Goal: Contribute content: Contribute content

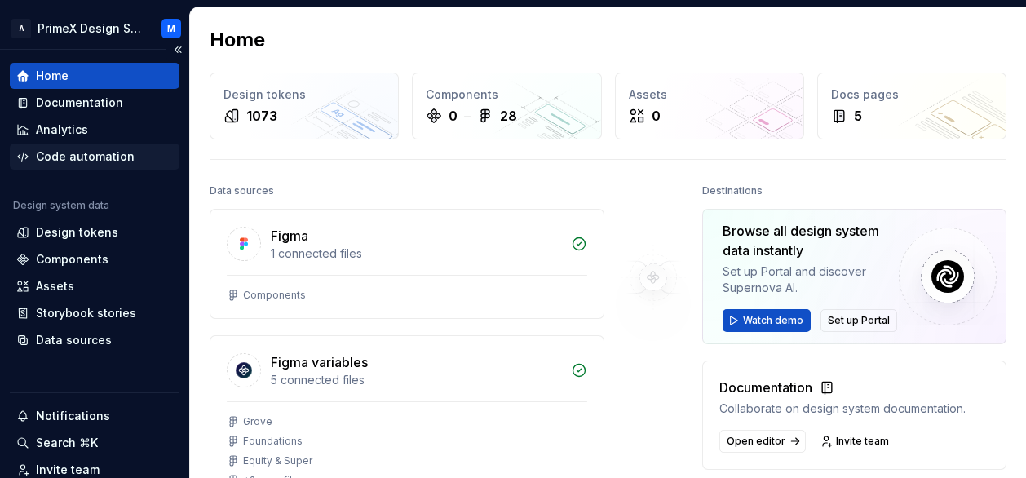
click at [72, 160] on div "Code automation" at bounding box center [85, 156] width 99 height 16
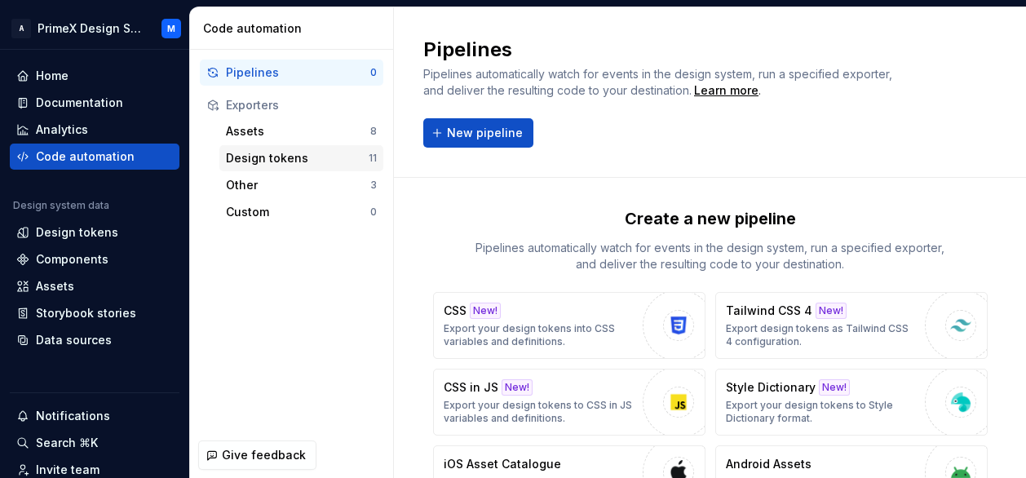
click at [334, 167] on div "Design tokens 11" at bounding box center [301, 158] width 164 height 26
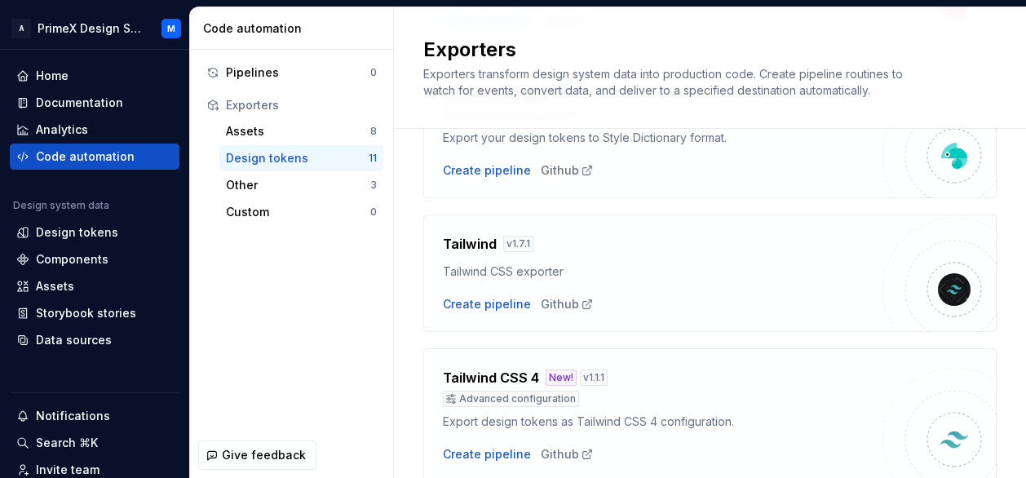
scroll to position [1154, 0]
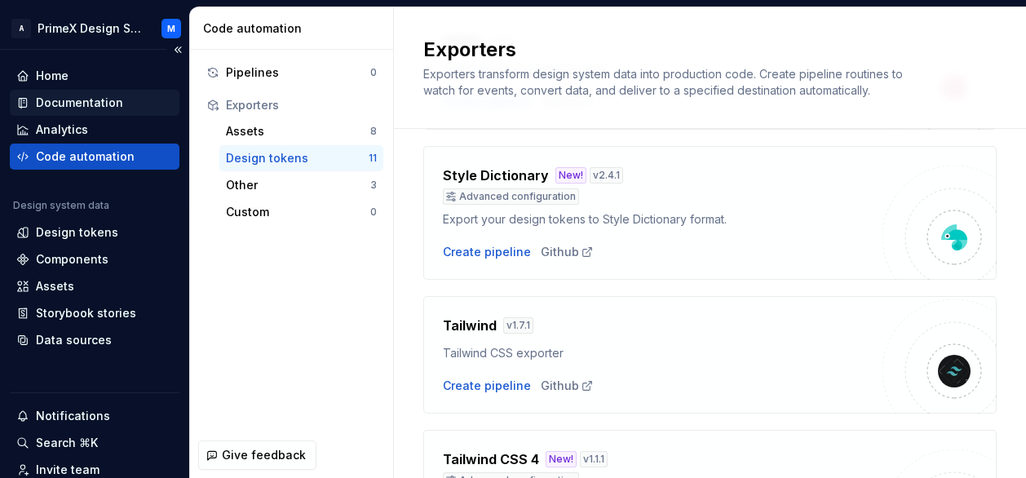
click at [44, 113] on div "Documentation" at bounding box center [95, 103] width 170 height 26
click at [104, 103] on div "Documentation" at bounding box center [79, 103] width 87 height 16
click at [135, 95] on div "Documentation" at bounding box center [94, 103] width 157 height 16
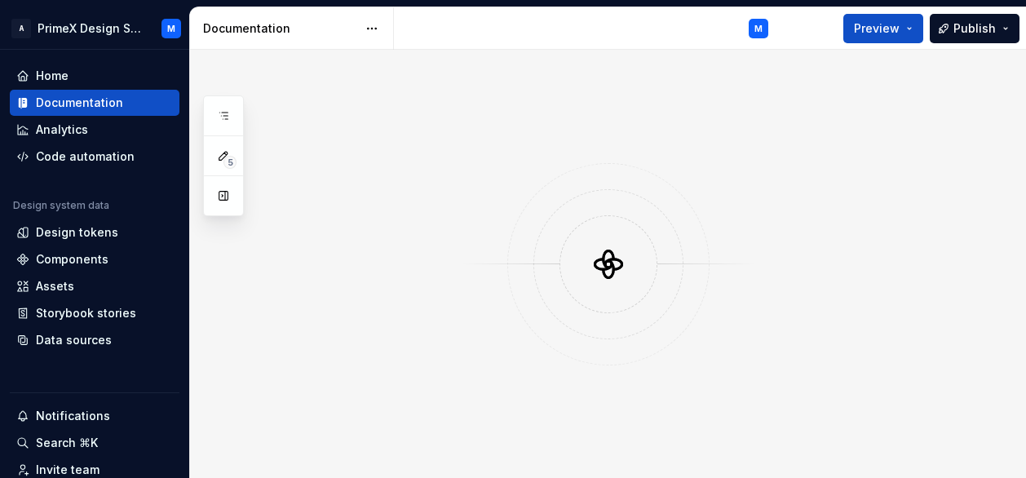
click at [797, 173] on div at bounding box center [608, 264] width 836 height 428
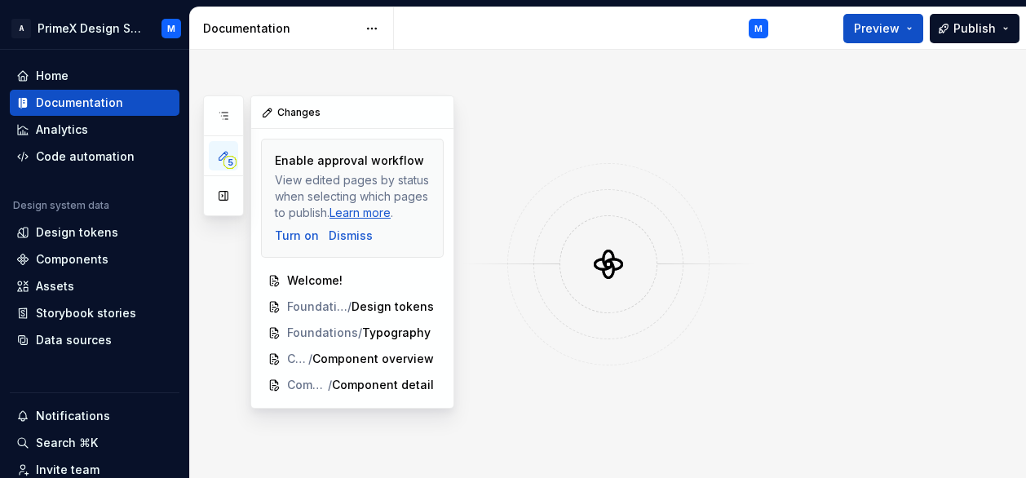
click at [228, 159] on span "5" at bounding box center [229, 162] width 13 height 13
click at [596, 349] on div at bounding box center [608, 264] width 202 height 202
click at [503, 22] on div "M" at bounding box center [587, 28] width 387 height 42
click at [438, 113] on button "button" at bounding box center [437, 112] width 23 height 23
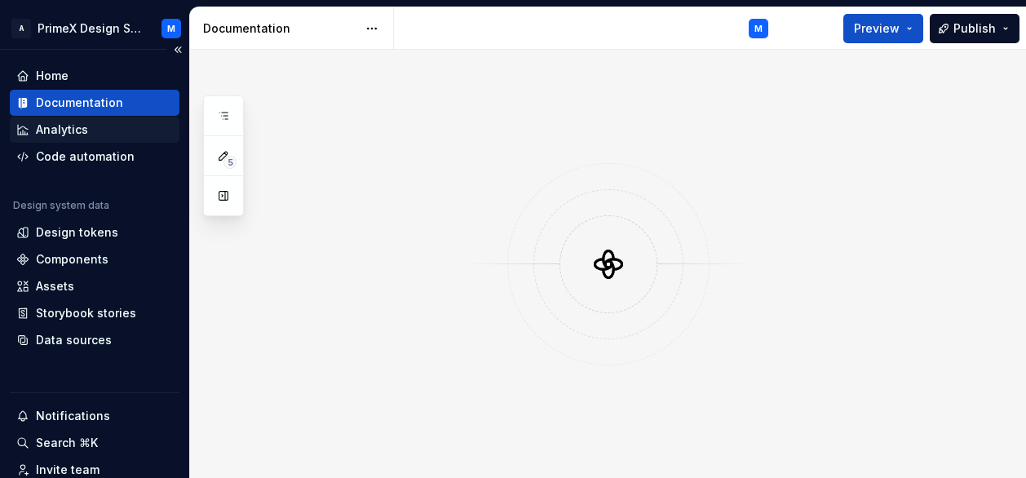
click at [104, 123] on div "Analytics" at bounding box center [94, 130] width 157 height 16
click at [108, 151] on div "Code automation" at bounding box center [85, 156] width 99 height 16
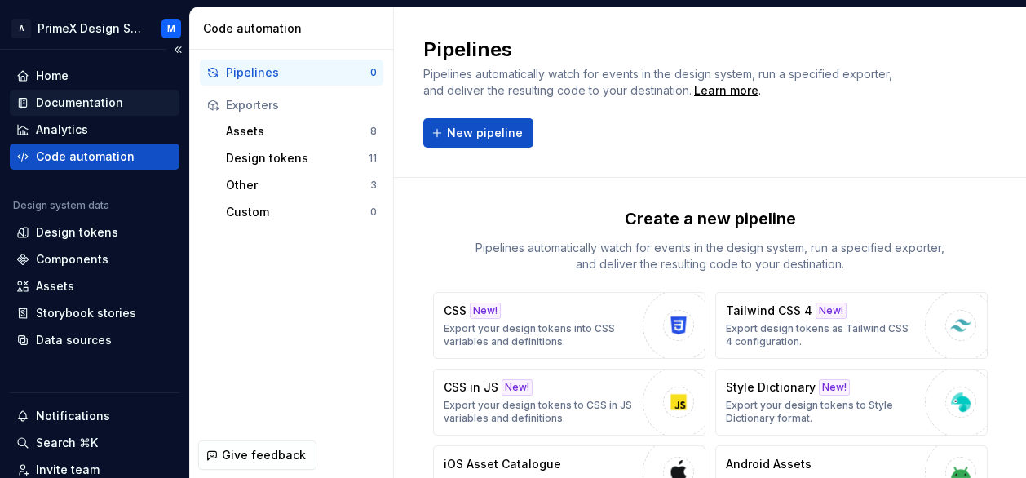
click at [145, 106] on div "Documentation" at bounding box center [94, 103] width 157 height 16
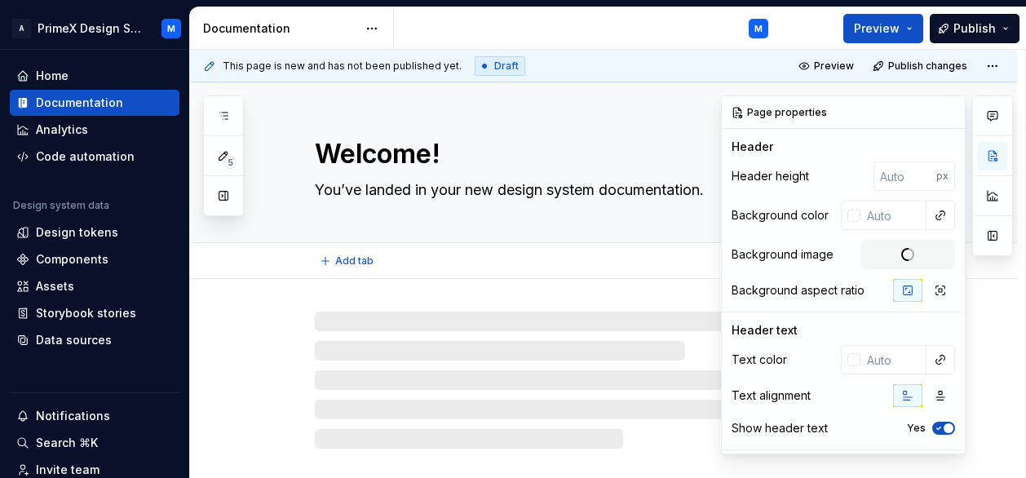
click at [619, 266] on div "Add tab" at bounding box center [623, 261] width 617 height 23
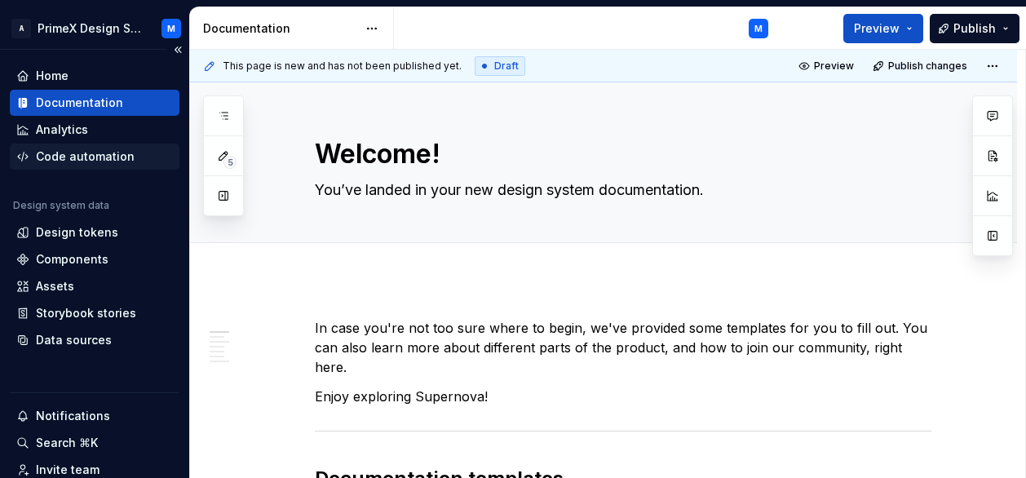
click at [58, 162] on div "Code automation" at bounding box center [85, 156] width 99 height 16
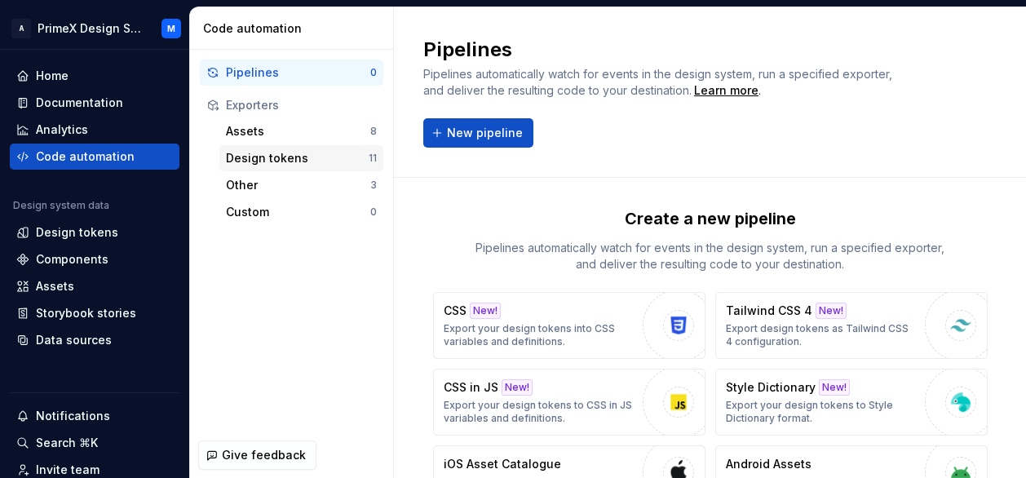
click at [285, 161] on div "Design tokens" at bounding box center [297, 158] width 143 height 16
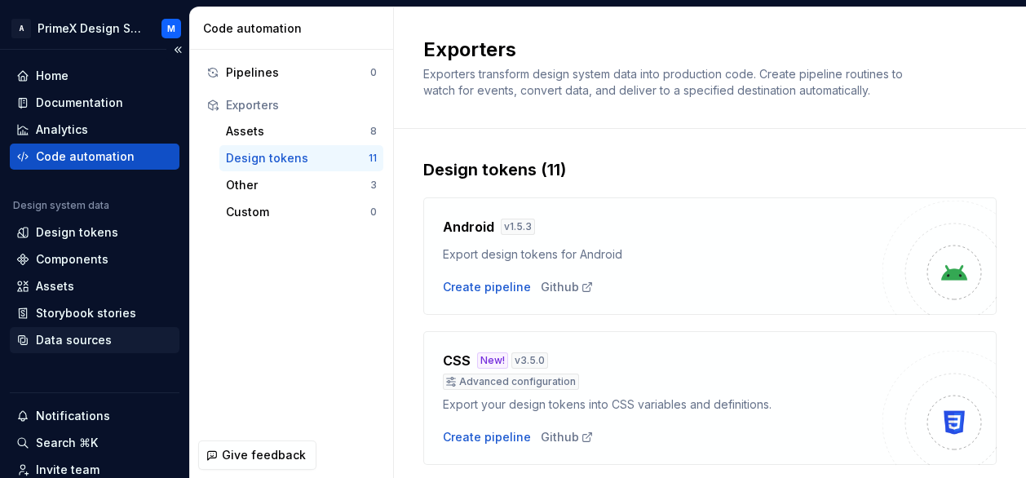
click at [107, 347] on div "Data sources" at bounding box center [74, 340] width 76 height 16
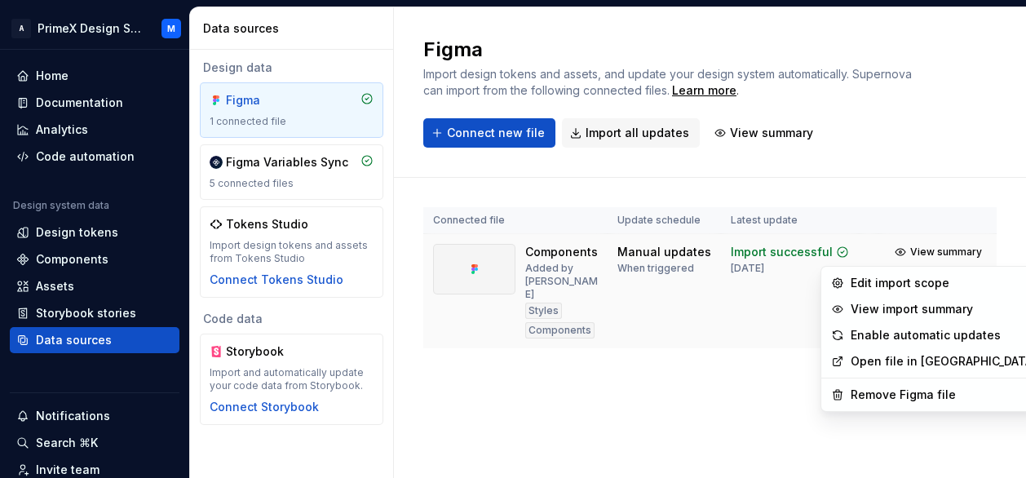
click at [987, 256] on html "A PrimeX Design System M Home Documentation Analytics Code automation Design sy…" at bounding box center [513, 239] width 1026 height 478
click at [953, 343] on div "Enable automatic updates" at bounding box center [934, 335] width 219 height 26
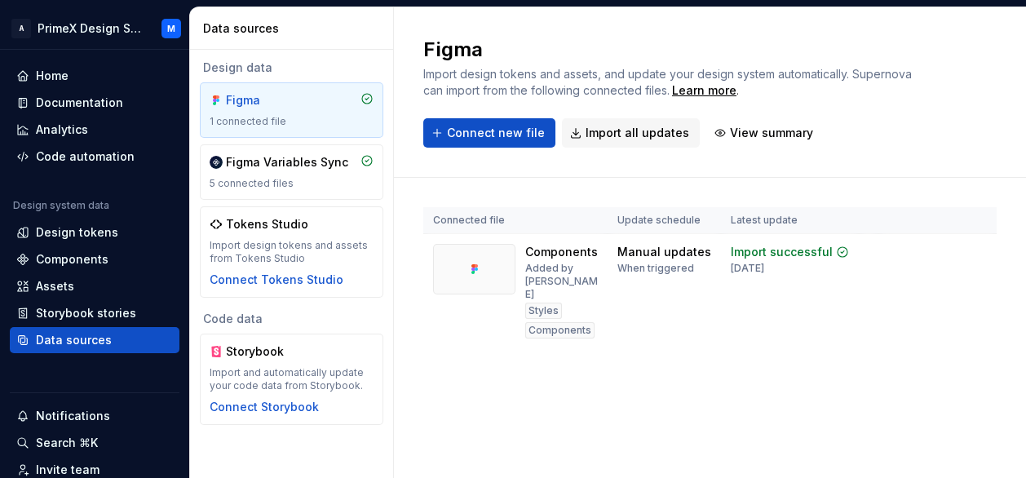
scroll to position [0, 15]
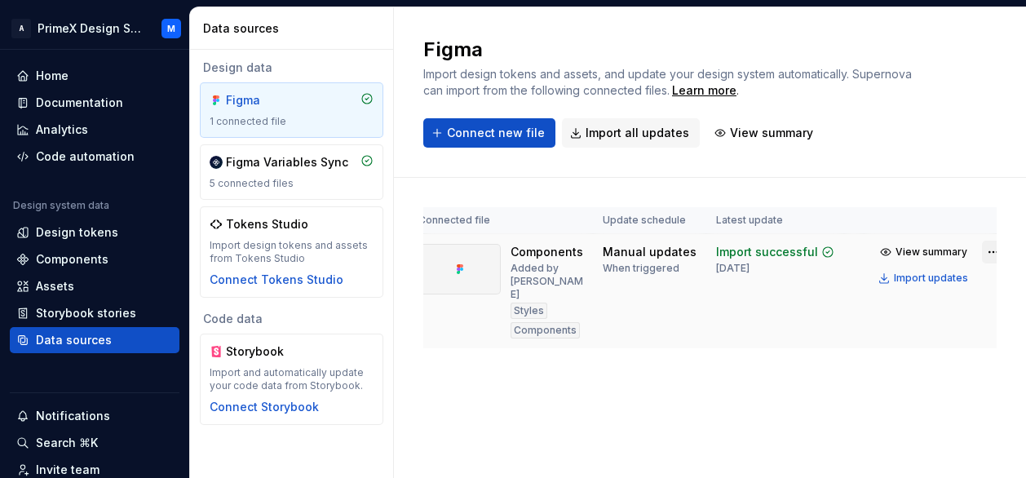
click at [977, 250] on html "A PrimeX Design System M Home Documentation Analytics Code automation Design sy…" at bounding box center [513, 239] width 1026 height 478
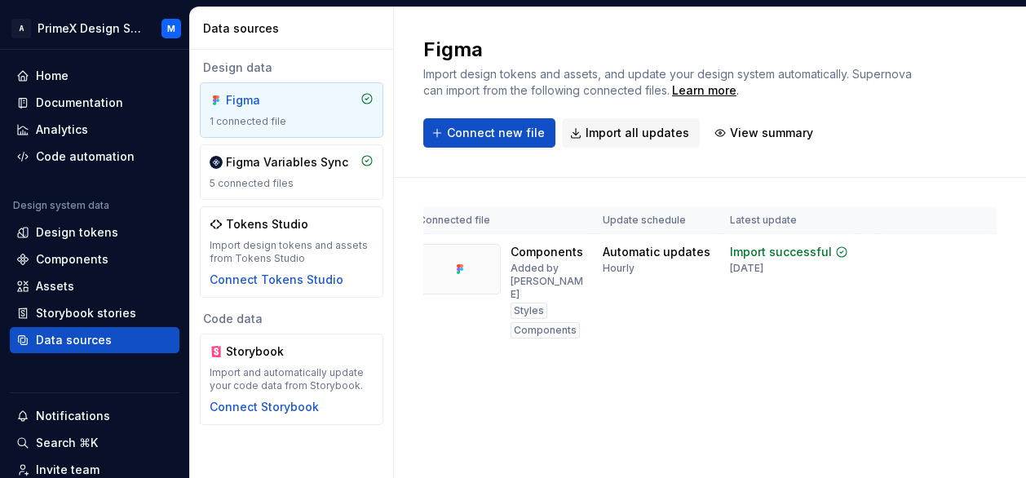
click at [653, 340] on html "A PrimeX Design System M Home Documentation Analytics Code automation Design sy…" at bounding box center [513, 239] width 1026 height 478
click at [274, 368] on div "Import and automatically update your code data from Storybook." at bounding box center [292, 379] width 164 height 26
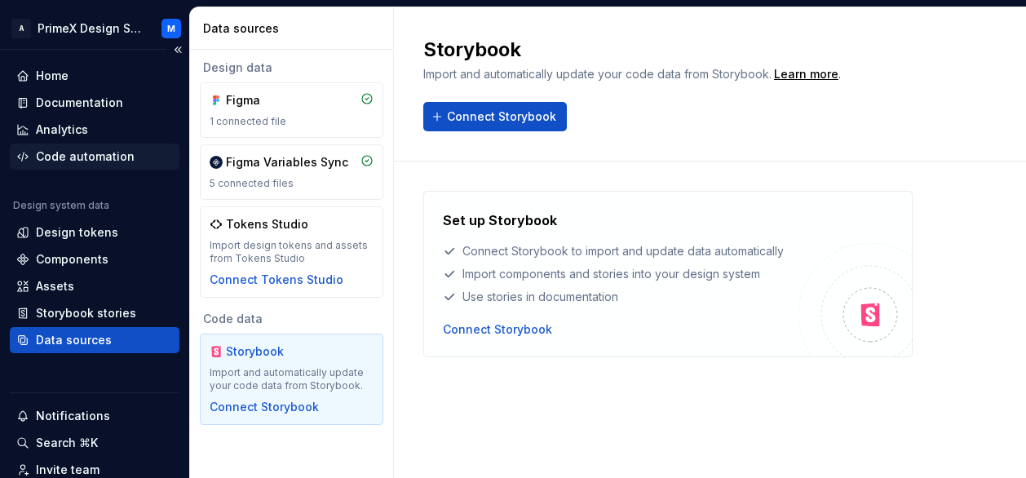
click at [73, 155] on div "Code automation" at bounding box center [85, 156] width 99 height 16
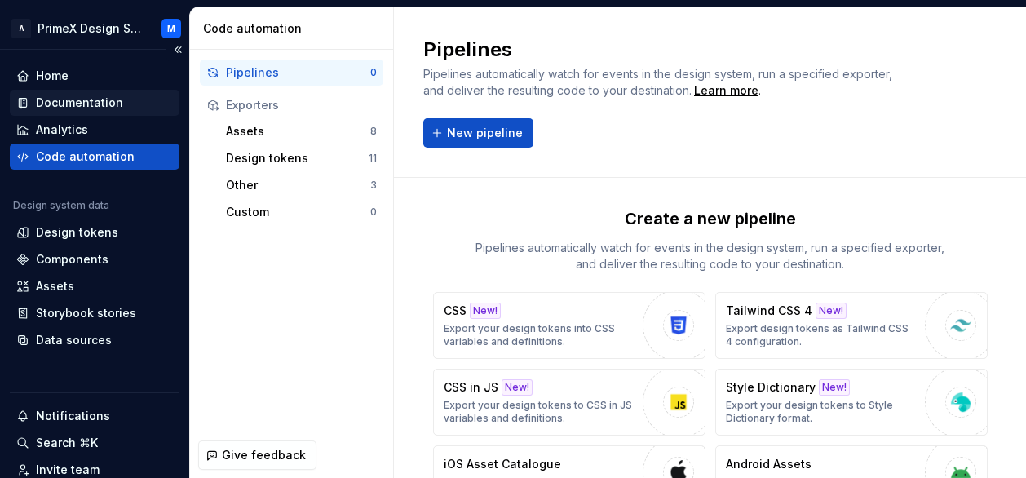
click at [119, 106] on div "Documentation" at bounding box center [94, 103] width 157 height 16
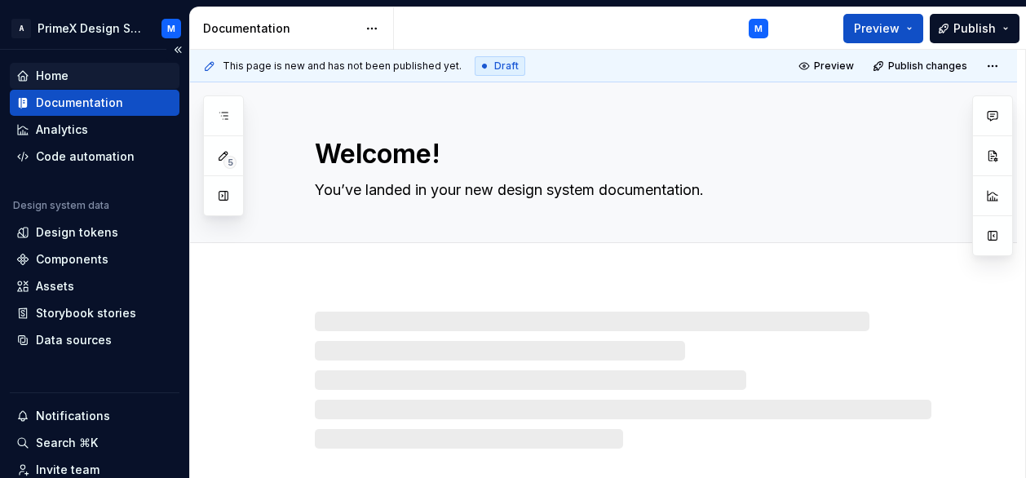
click at [104, 76] on div "Home" at bounding box center [94, 76] width 157 height 16
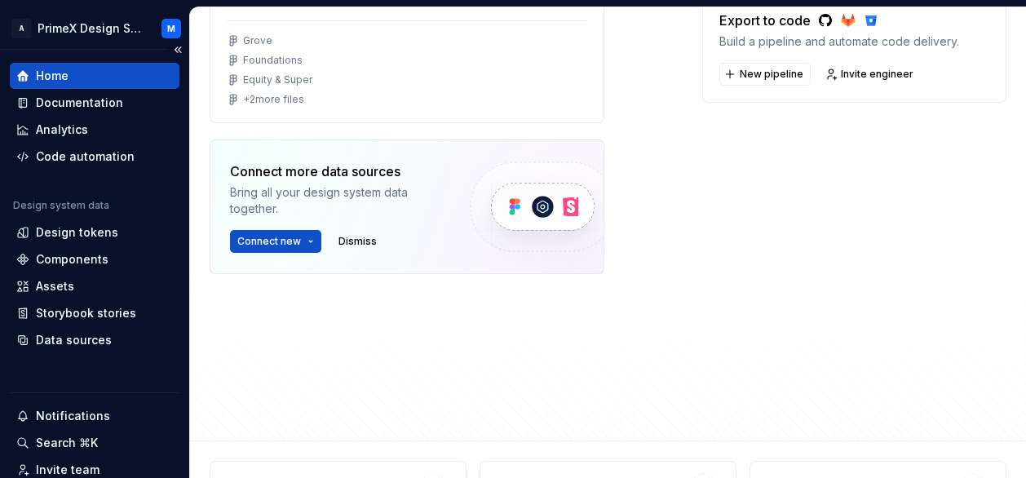
scroll to position [424, 0]
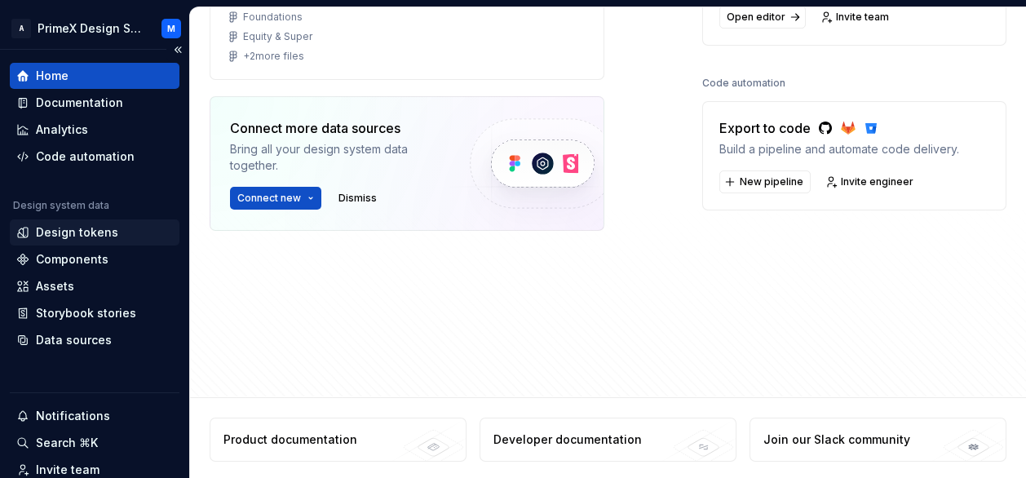
click at [42, 237] on div "Design tokens" at bounding box center [77, 232] width 82 height 16
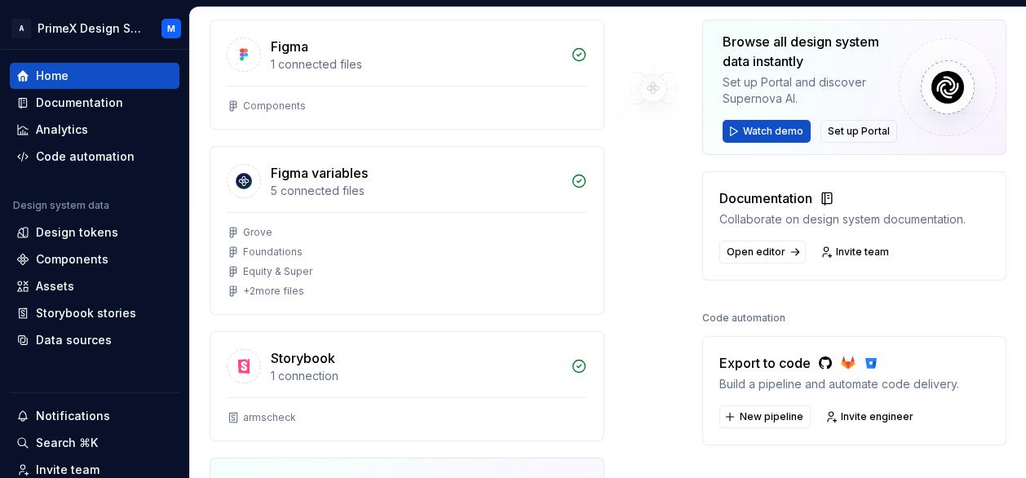
scroll to position [0, 0]
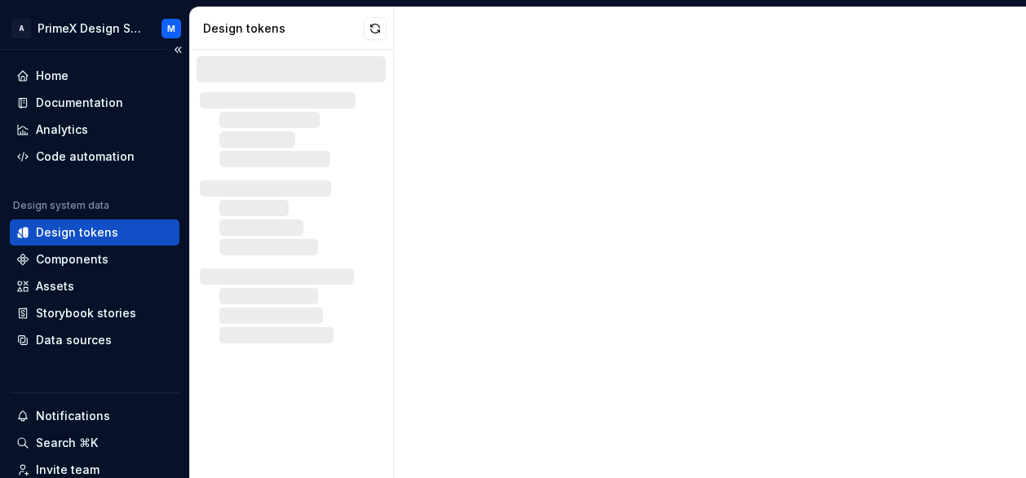
click at [111, 241] on div "Design tokens" at bounding box center [95, 232] width 170 height 26
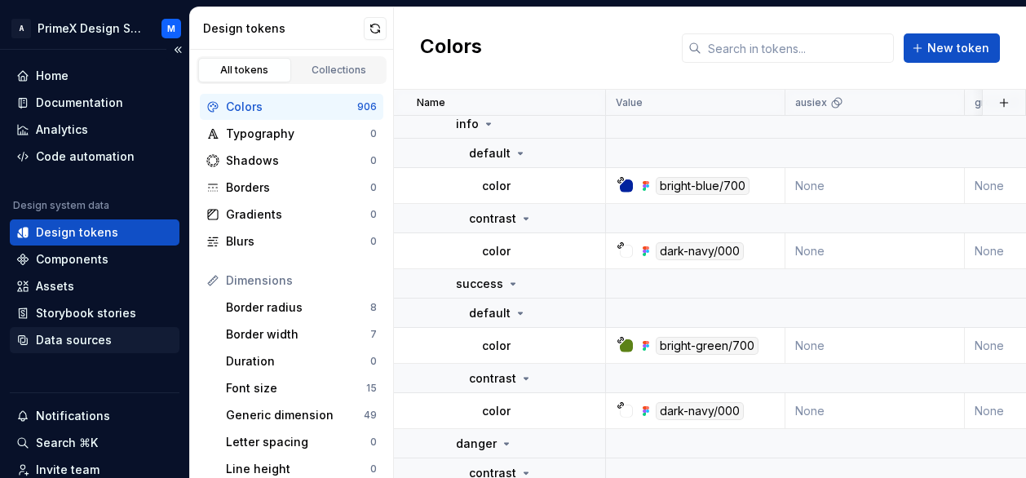
click at [100, 347] on div "Data sources" at bounding box center [74, 340] width 76 height 16
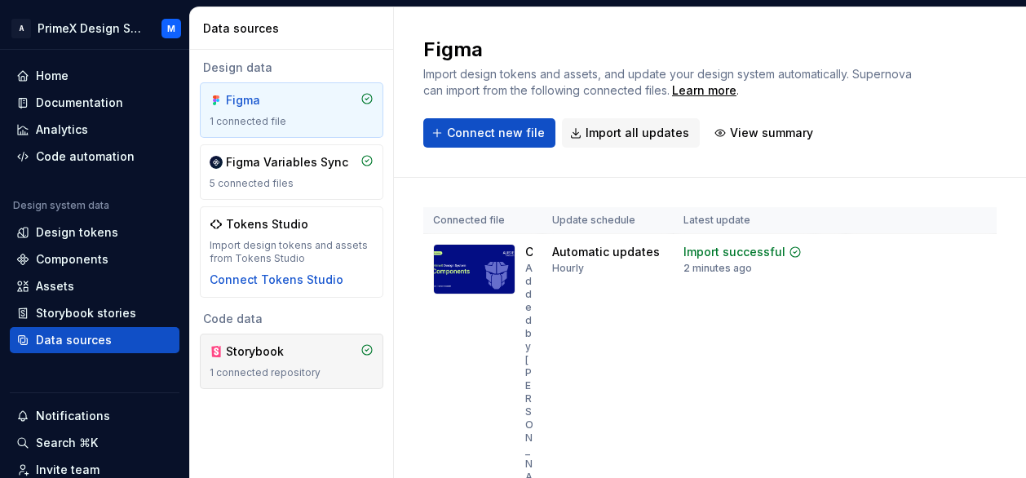
click at [256, 366] on div "1 connected repository" at bounding box center [292, 372] width 164 height 13
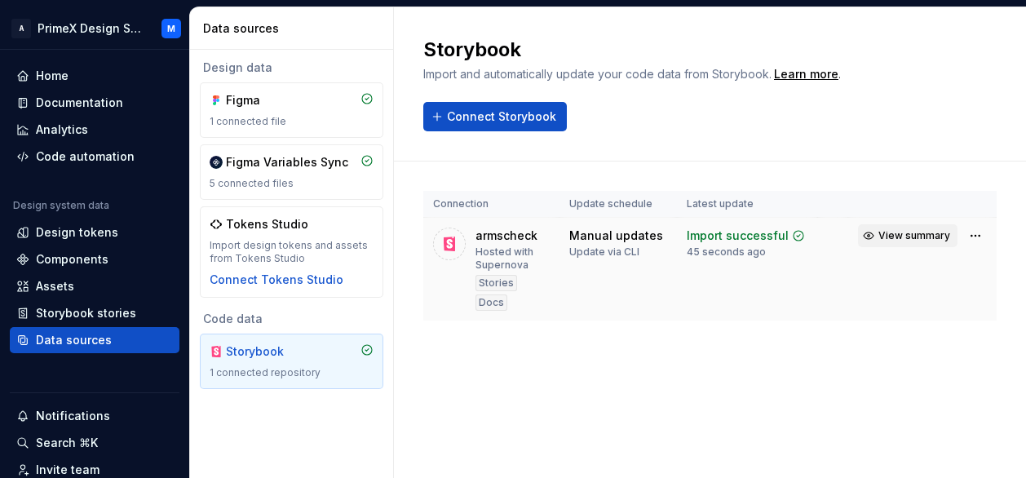
click at [912, 235] on span "View summary" at bounding box center [914, 235] width 72 height 13
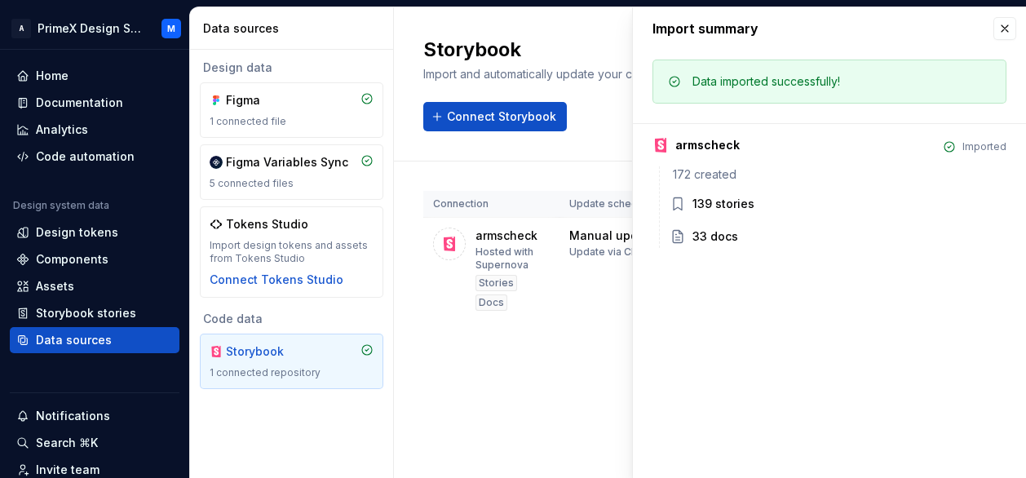
click at [546, 426] on div "Storybook Import and automatically update your code data from Storybook. Learn …" at bounding box center [710, 242] width 632 height 471
click at [1007, 27] on button "button" at bounding box center [1004, 28] width 23 height 23
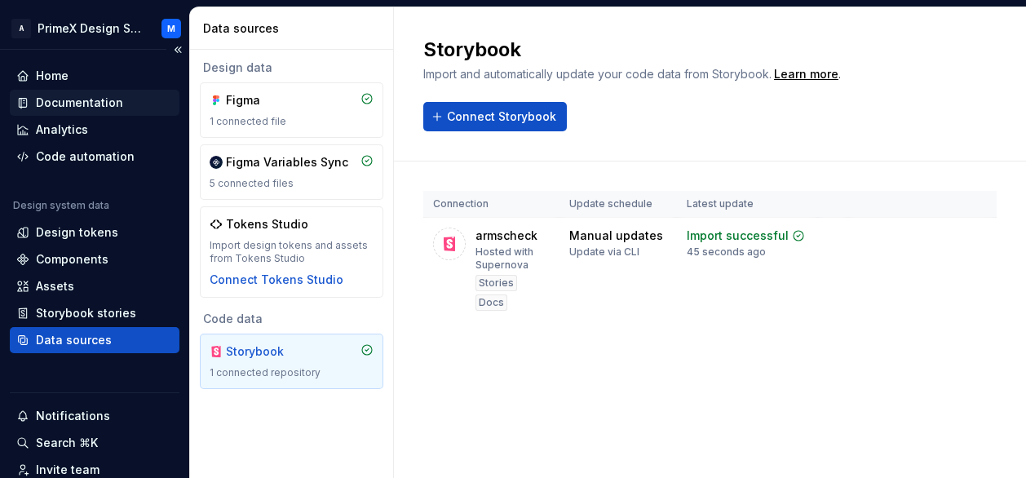
click at [74, 108] on div "Documentation" at bounding box center [79, 103] width 87 height 16
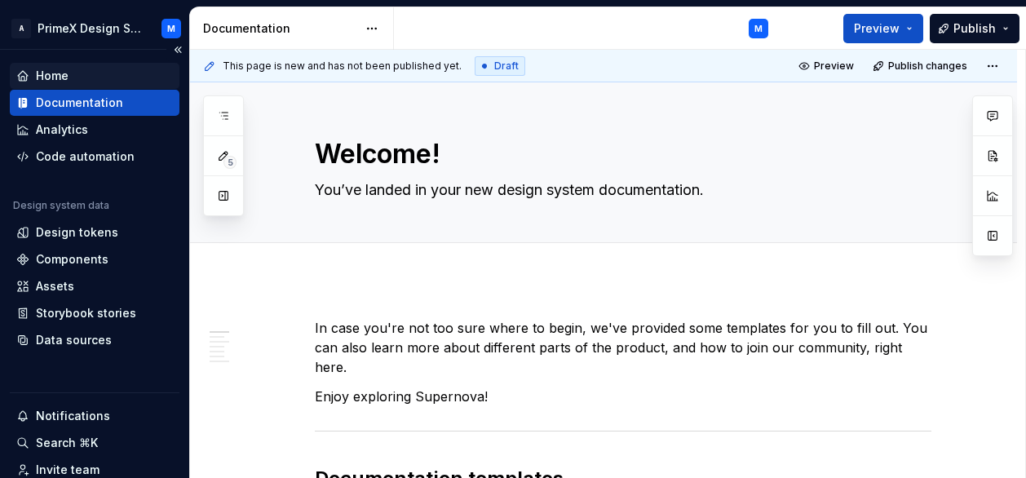
click at [78, 73] on div "Home" at bounding box center [94, 76] width 157 height 16
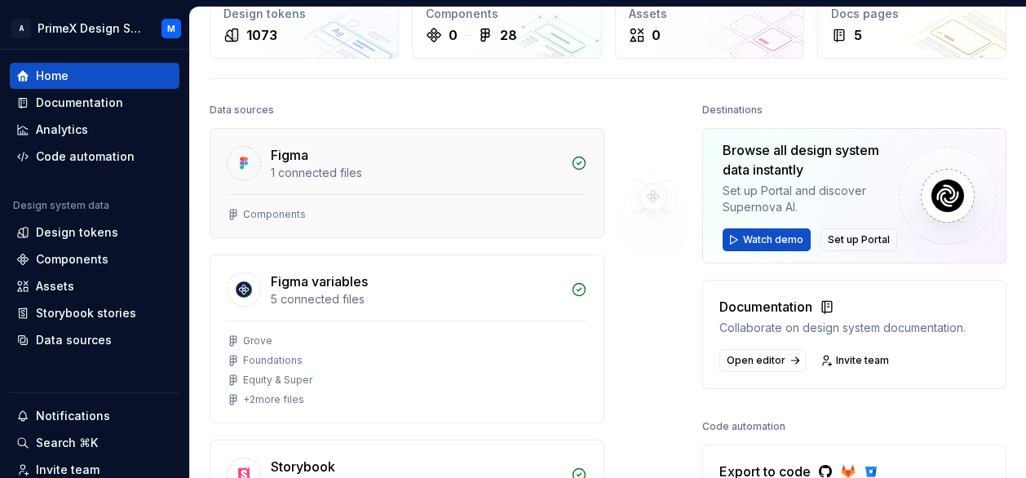
scroll to position [245, 0]
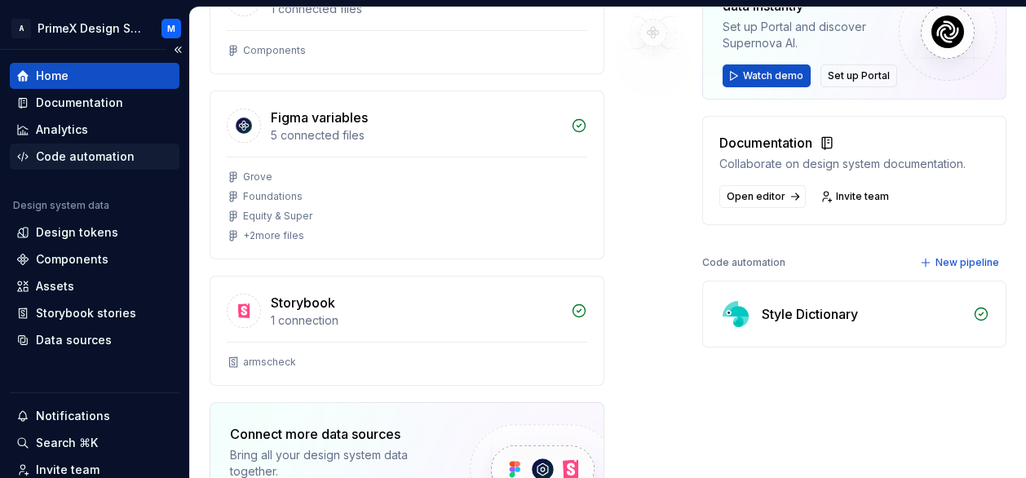
click at [67, 161] on div "Code automation" at bounding box center [85, 156] width 99 height 16
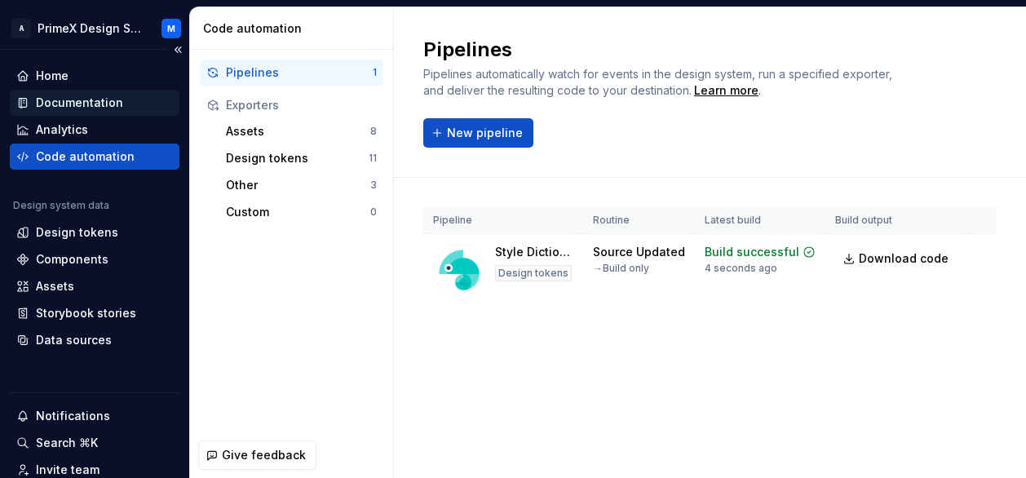
click at [103, 91] on div "Documentation" at bounding box center [95, 103] width 170 height 26
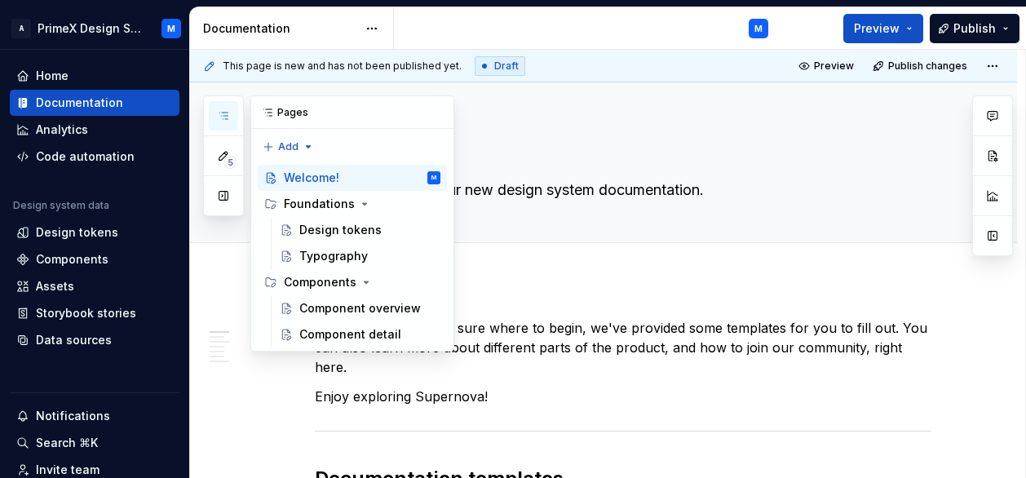
click at [219, 115] on icon "button" at bounding box center [223, 115] width 13 height 13
click at [354, 232] on div "Design tokens" at bounding box center [340, 230] width 82 height 16
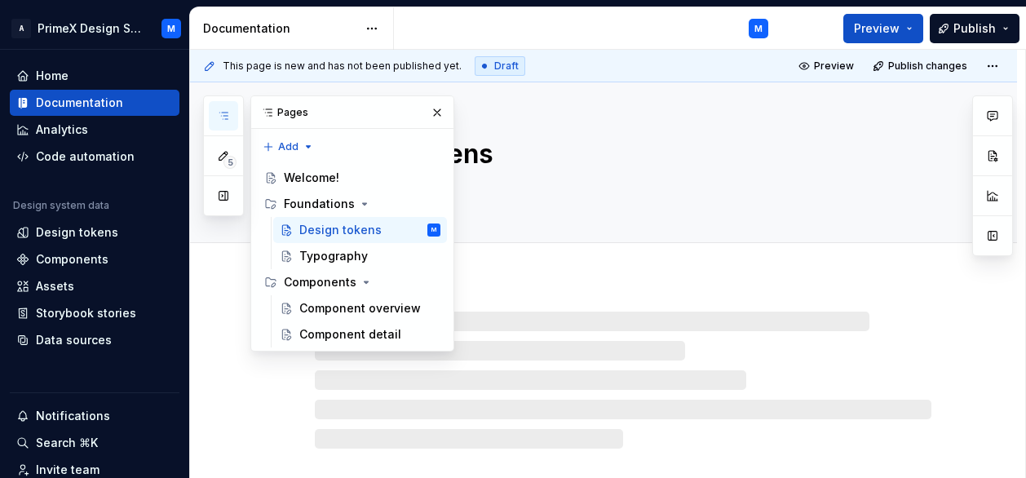
click at [923, 303] on div at bounding box center [603, 364] width 827 height 170
click at [440, 114] on button "button" at bounding box center [437, 112] width 23 height 23
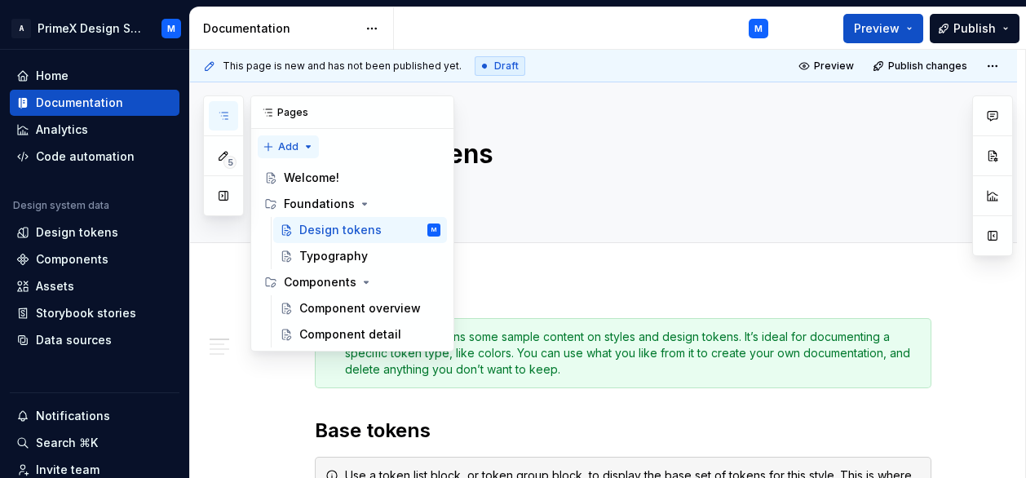
click at [285, 148] on div "5 Pages Add Accessibility guide for tree Page tree. Navigate the tree with the …" at bounding box center [328, 223] width 251 height 256
click at [360, 181] on div "New page" at bounding box center [340, 178] width 106 height 16
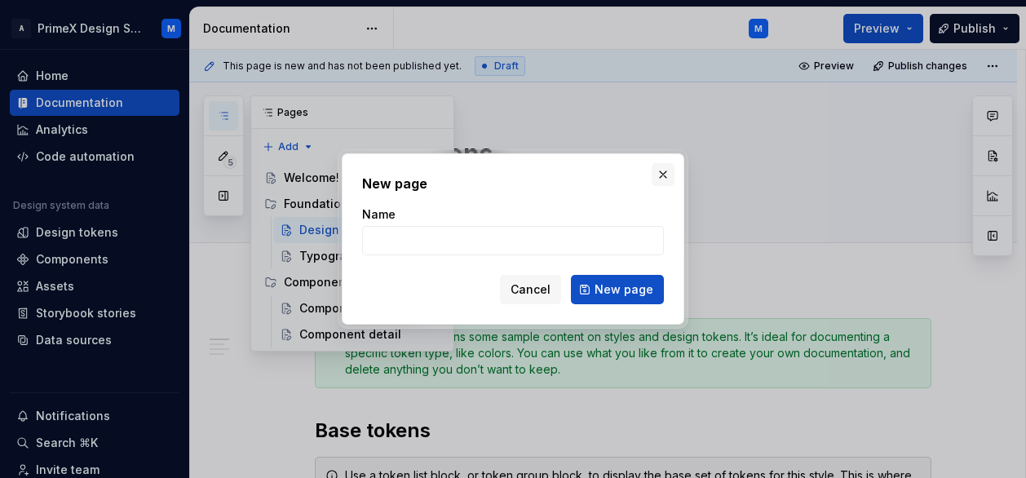
click at [660, 179] on button "button" at bounding box center [663, 174] width 23 height 23
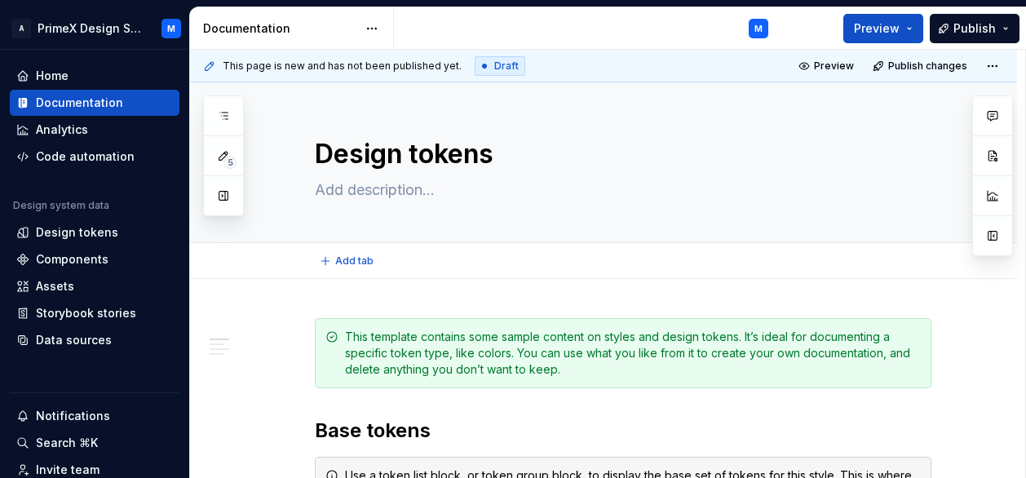
type textarea "*"
click at [224, 118] on icon "button" at bounding box center [223, 116] width 8 height 7
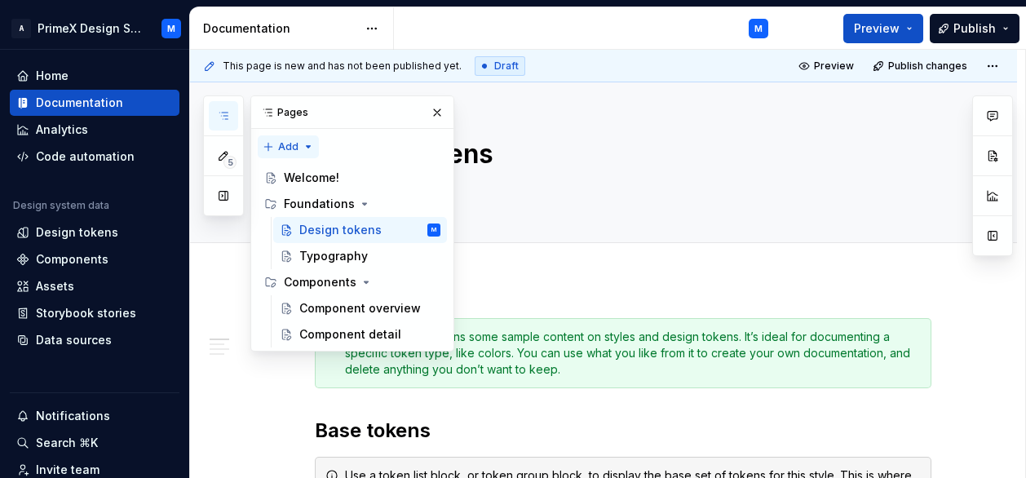
click at [295, 150] on div "5 Pages Add Accessibility guide for tree Page tree. Navigate the tree with the …" at bounding box center [328, 223] width 251 height 256
click at [323, 199] on div "New group" at bounding box center [340, 204] width 106 height 16
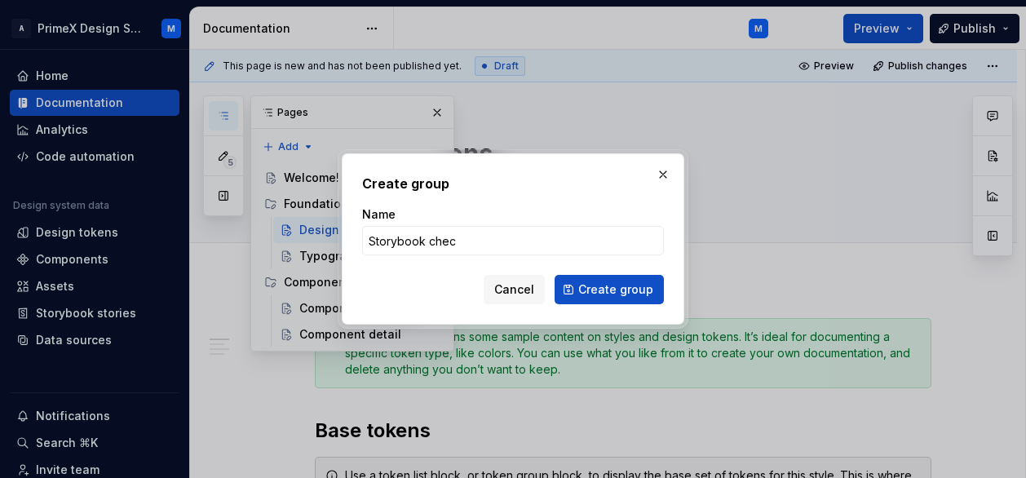
type input "Storybook check"
click at [609, 294] on span "Create group" at bounding box center [615, 289] width 75 height 16
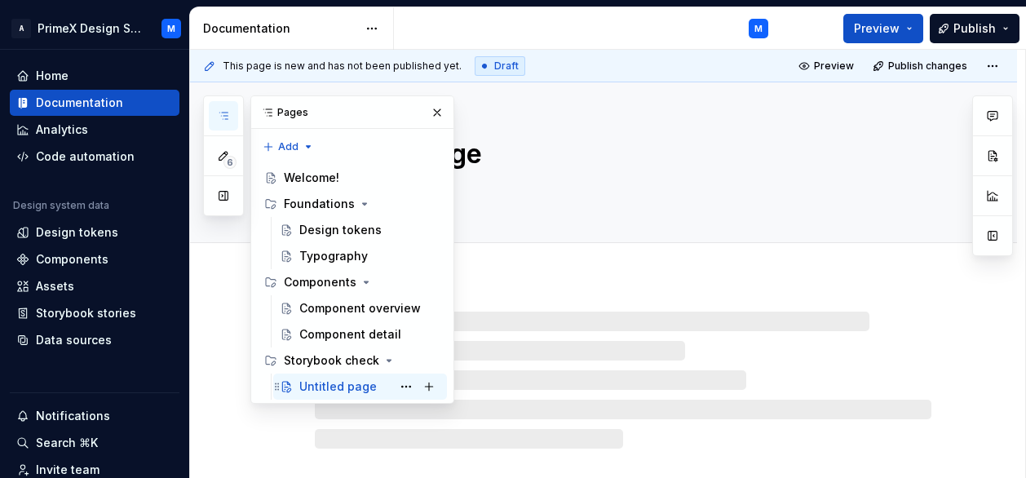
click at [365, 390] on div "Untitled page" at bounding box center [337, 386] width 77 height 16
click at [447, 104] on button "button" at bounding box center [437, 112] width 23 height 23
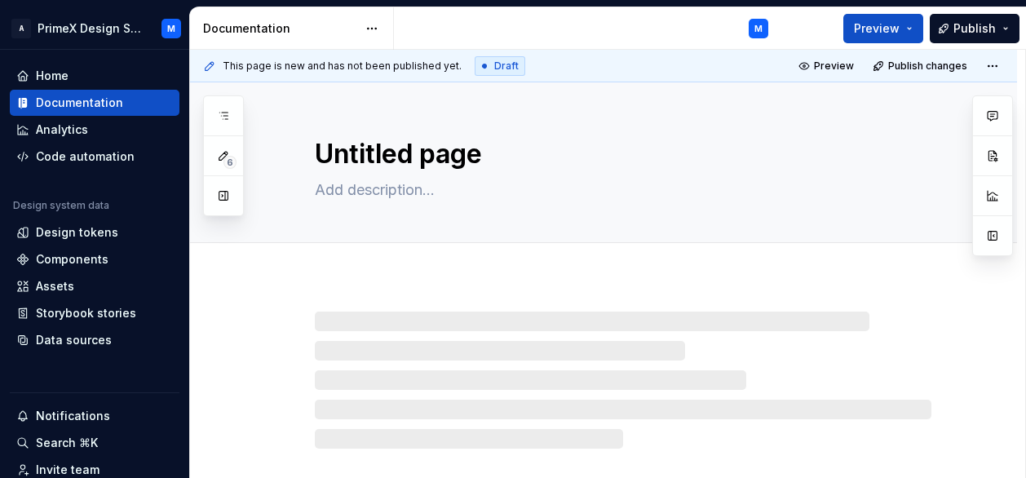
type textarea "*"
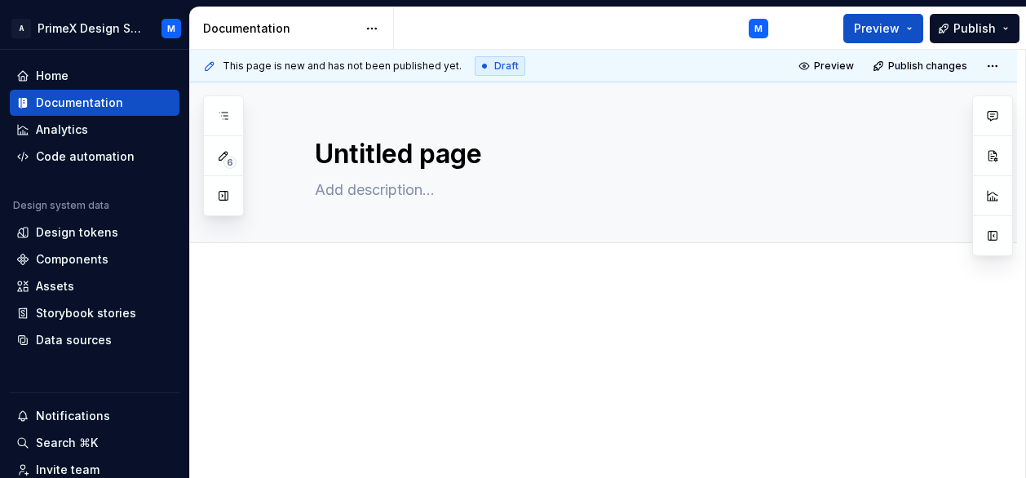
scroll to position [64, 0]
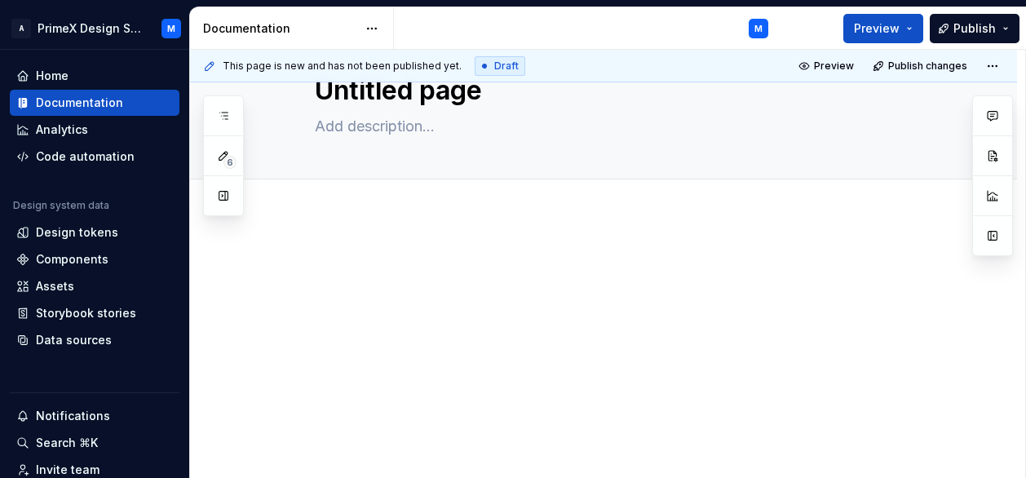
click at [401, 231] on div "This page is new and has not been published yet. Draft Preview Publish changes …" at bounding box center [607, 264] width 835 height 429
click at [369, 231] on div at bounding box center [603, 347] width 827 height 264
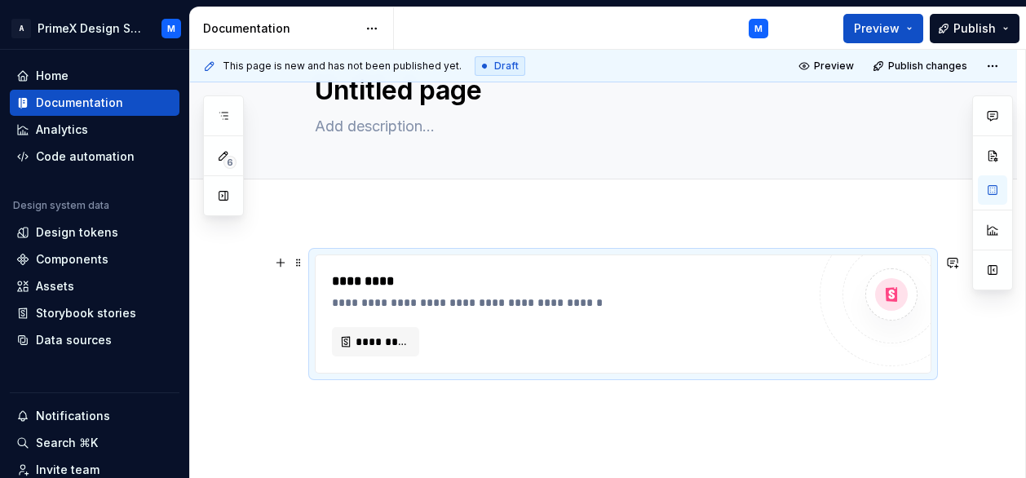
scroll to position [121, 0]
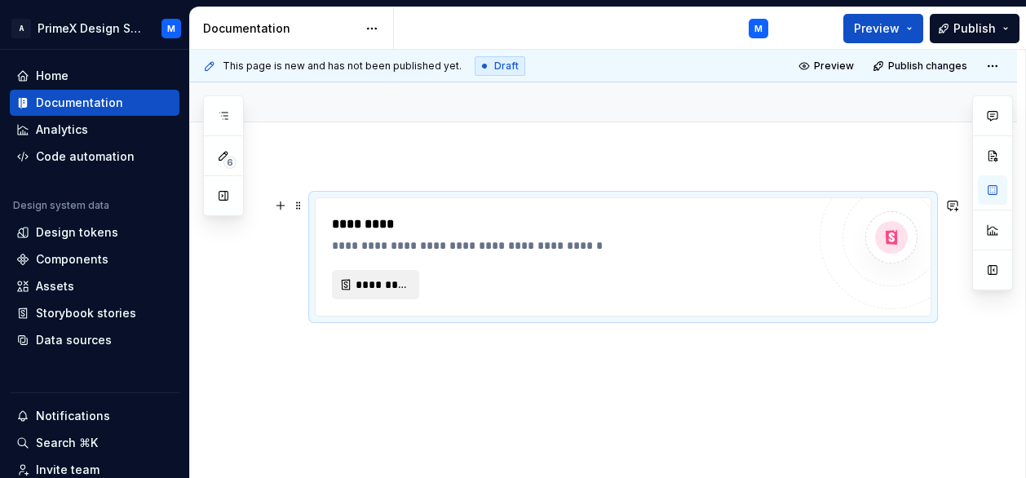
click at [390, 285] on span "*********" at bounding box center [382, 285] width 53 height 16
type textarea "*"
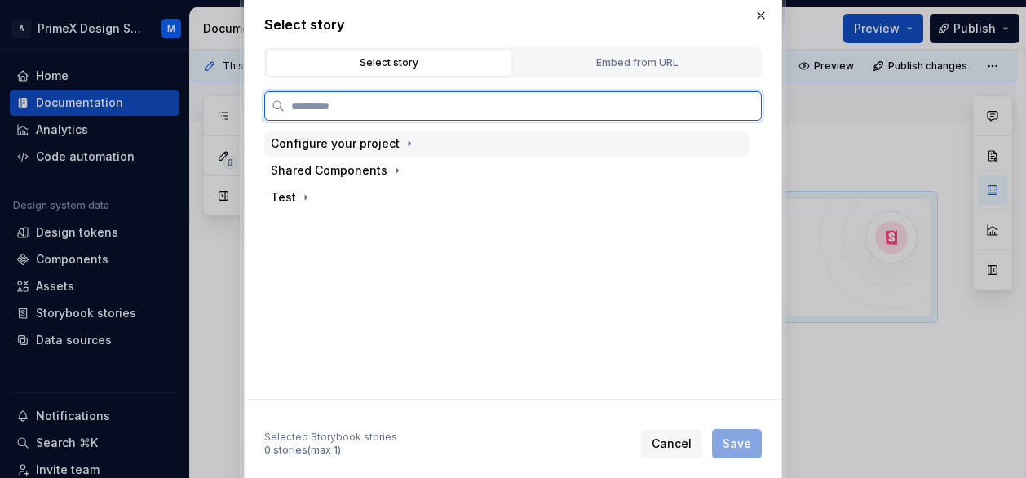
click at [380, 144] on div "Configure your project" at bounding box center [335, 143] width 129 height 16
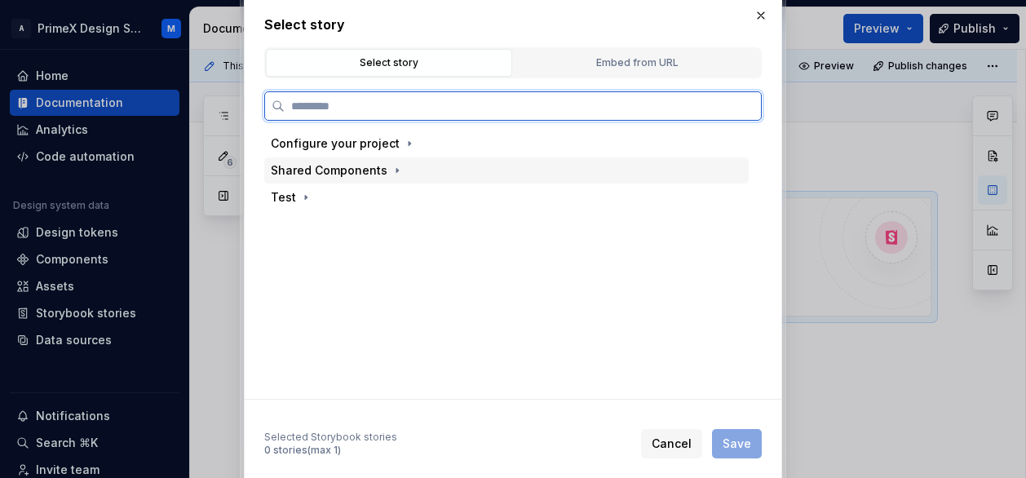
click at [374, 174] on div "Shared Components" at bounding box center [329, 170] width 117 height 16
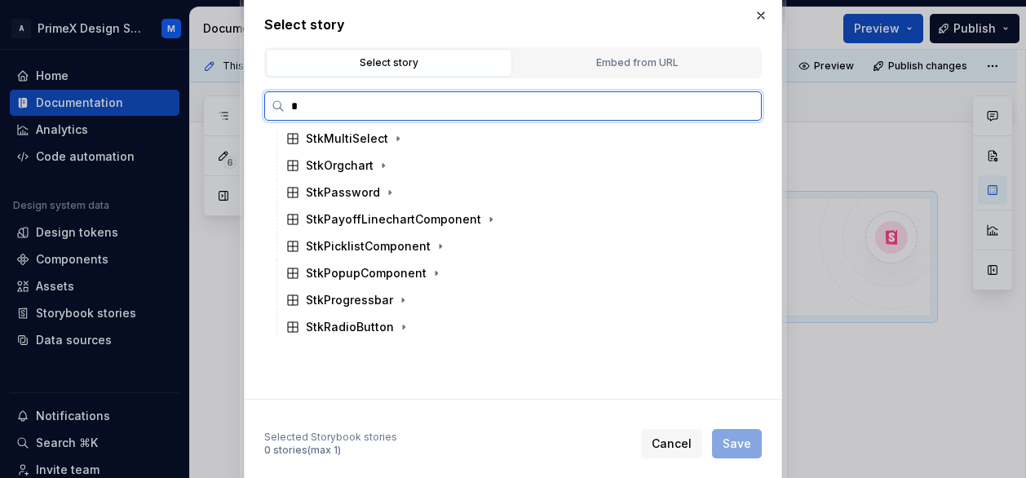
scroll to position [0, 0]
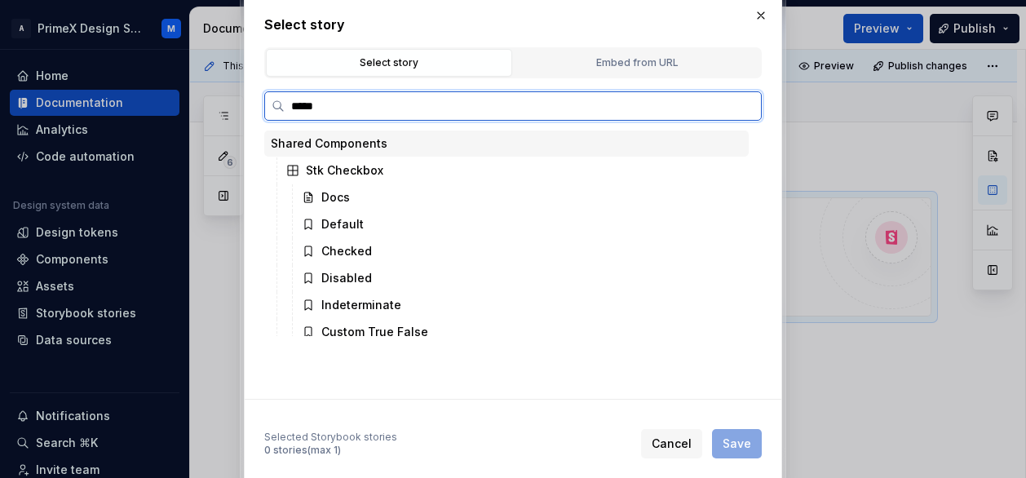
type input "******"
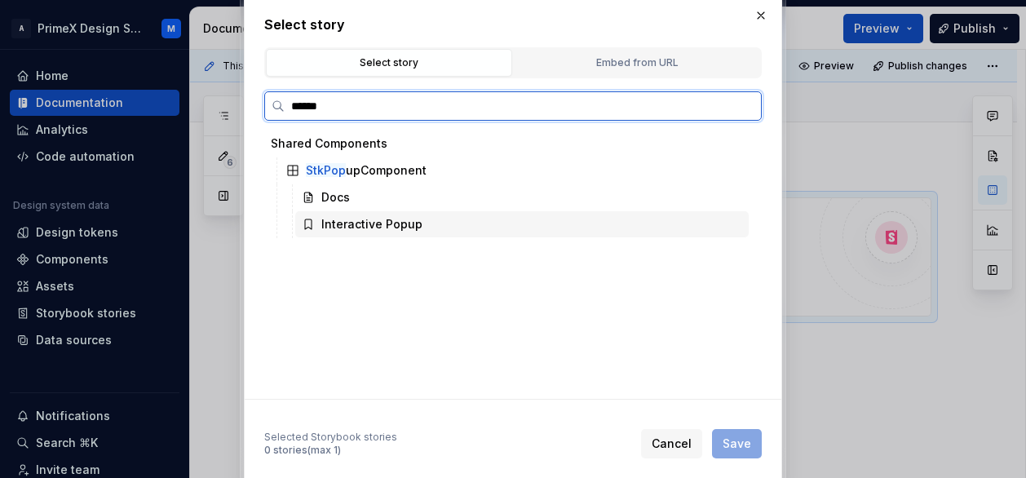
click at [505, 216] on div "Interactive Popup" at bounding box center [522, 224] width 454 height 26
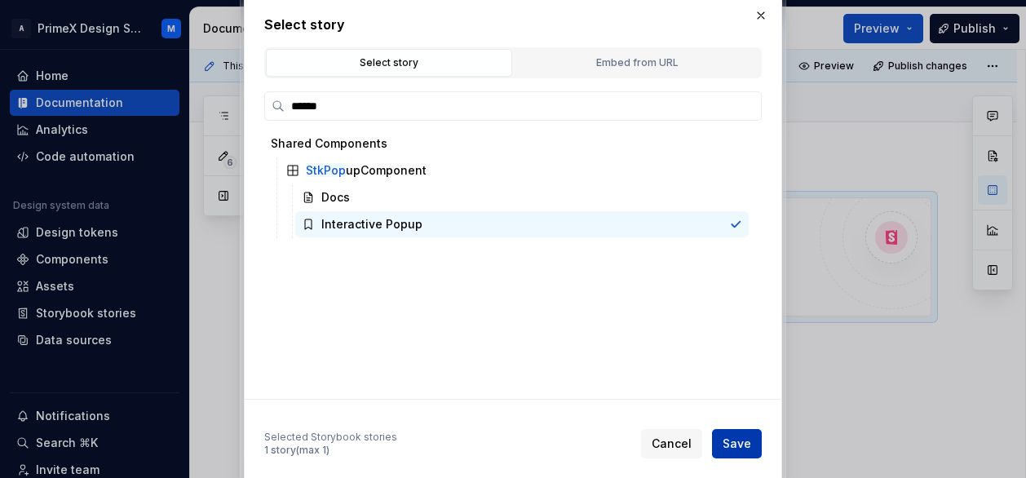
click at [755, 443] on button "Save" at bounding box center [737, 443] width 50 height 29
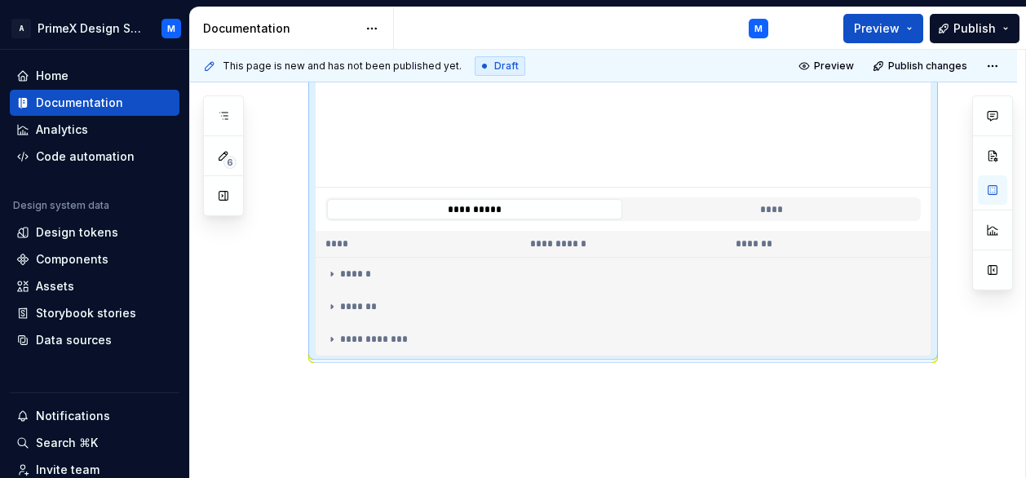
scroll to position [498, 0]
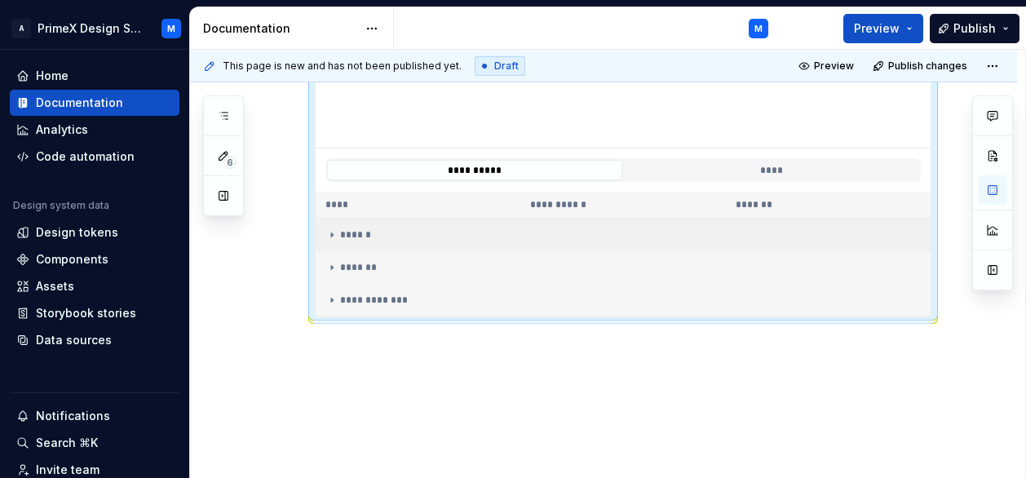
click at [356, 237] on div "******" at bounding box center [623, 234] width 596 height 13
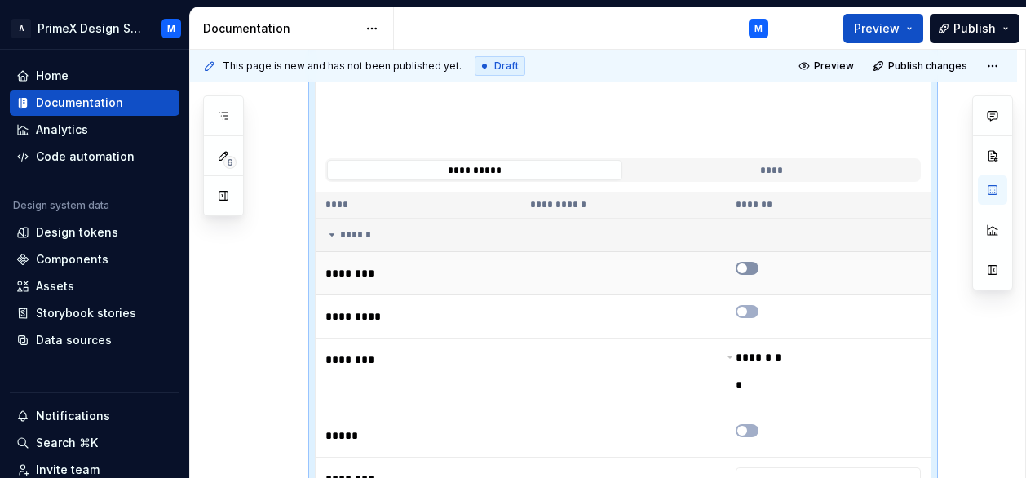
click at [758, 263] on button "button" at bounding box center [747, 268] width 23 height 13
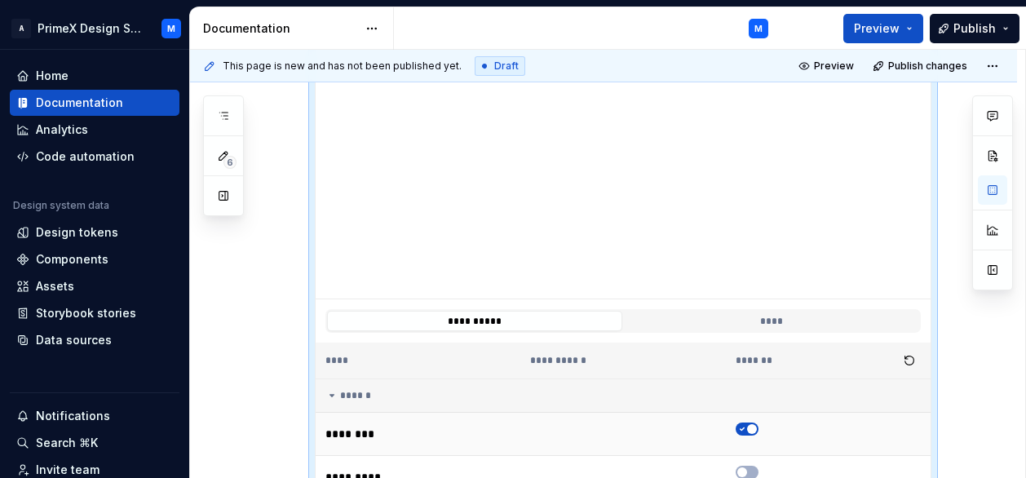
scroll to position [416, 0]
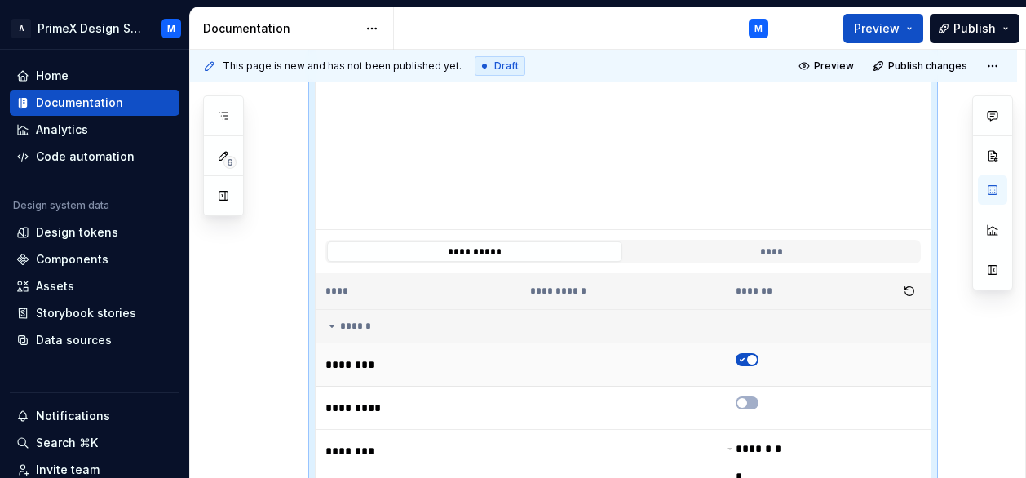
click at [747, 353] on button "button" at bounding box center [747, 359] width 23 height 13
click at [901, 293] on button "button" at bounding box center [909, 291] width 23 height 23
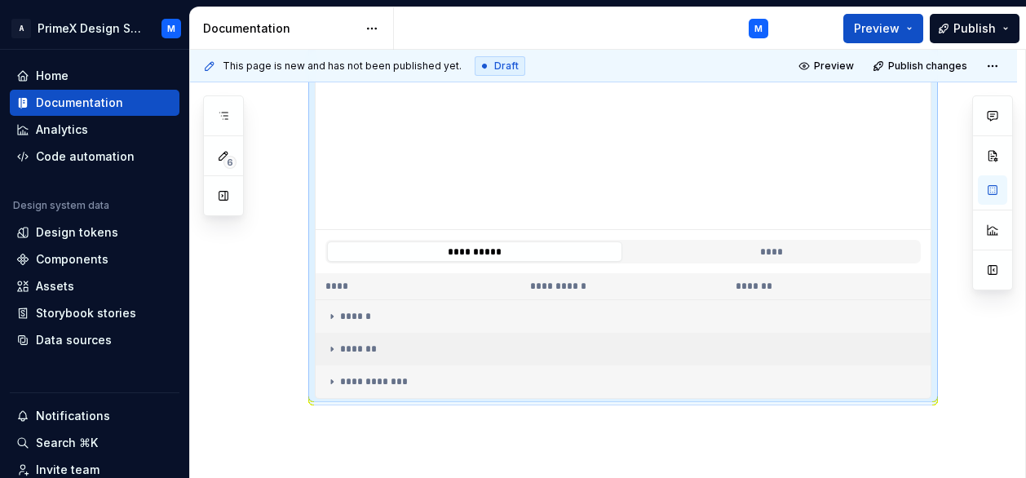
click at [395, 356] on td "*******" at bounding box center [623, 349] width 615 height 33
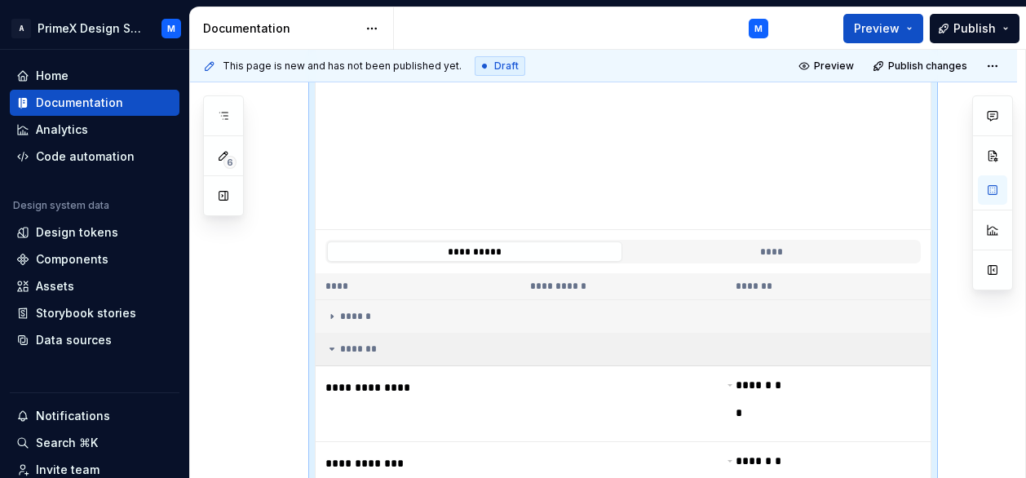
click at [395, 356] on td "*******" at bounding box center [623, 349] width 615 height 33
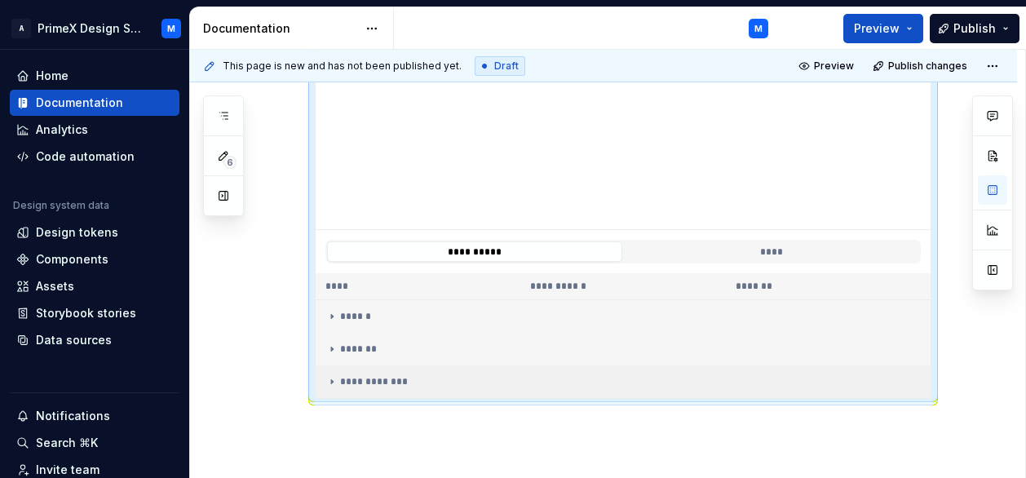
scroll to position [498, 0]
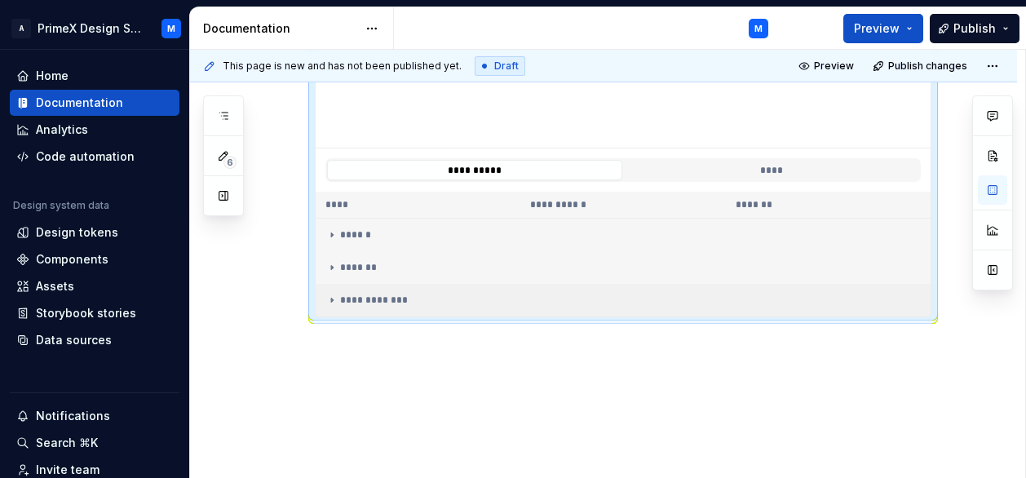
click at [441, 303] on div "**********" at bounding box center [623, 300] width 596 height 13
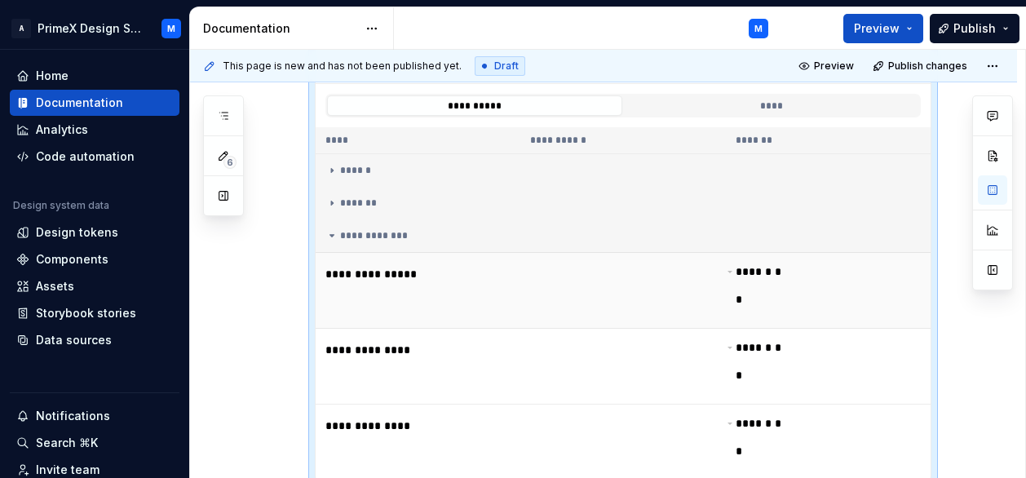
scroll to position [561, 0]
click at [772, 288] on span "* *" at bounding box center [759, 293] width 46 height 52
click at [742, 286] on icon at bounding box center [745, 286] width 10 height 10
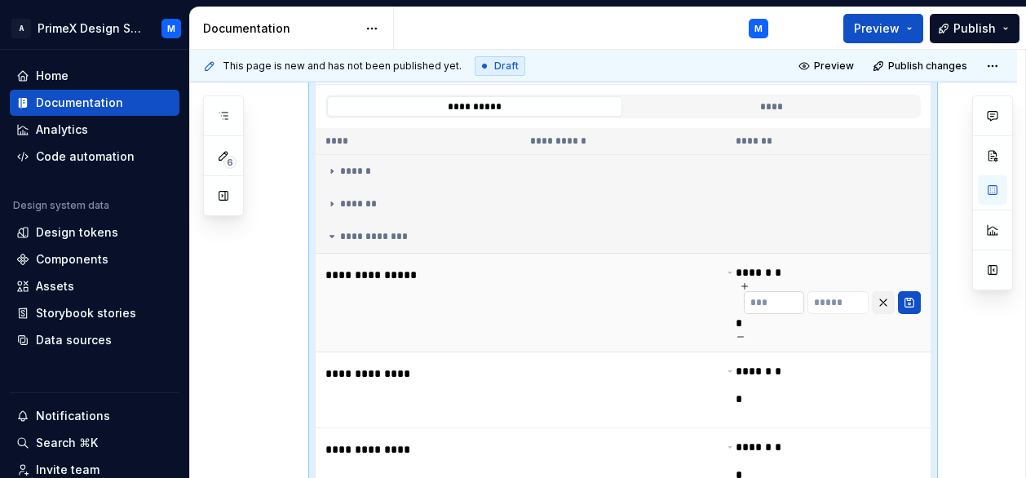
click at [762, 301] on input "text" at bounding box center [774, 302] width 61 height 23
click at [1006, 385] on div "**********" at bounding box center [603, 192] width 827 height 949
click at [891, 299] on button "button" at bounding box center [883, 302] width 23 height 23
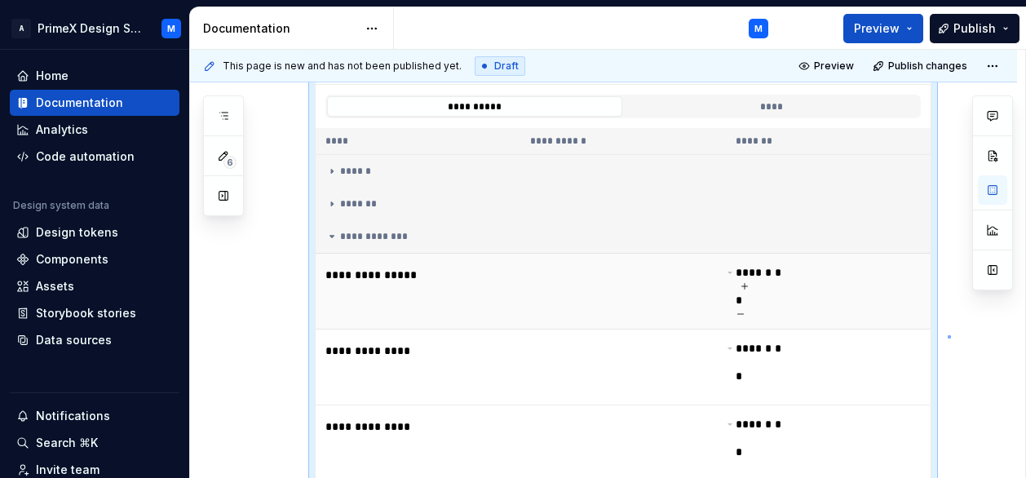
click at [950, 335] on div "**********" at bounding box center [607, 264] width 835 height 429
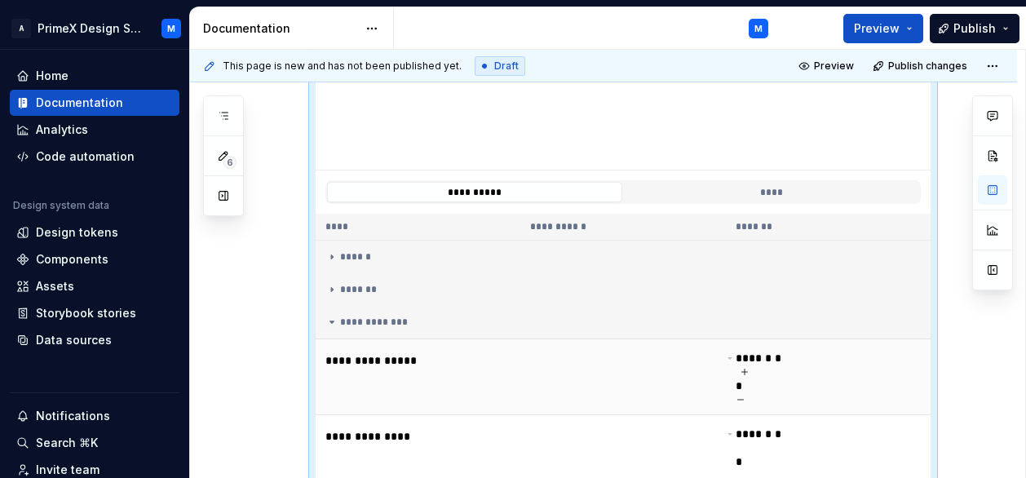
scroll to position [489, 0]
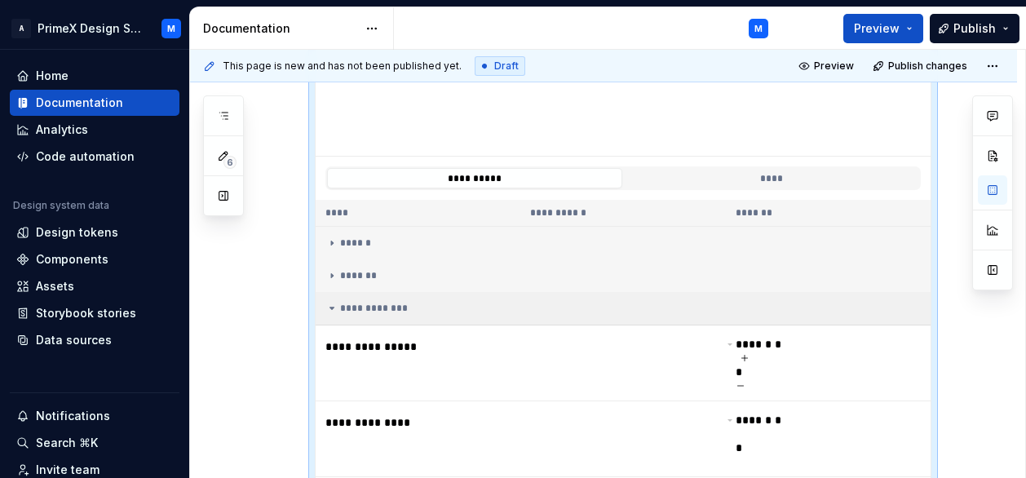
click at [490, 304] on div "**********" at bounding box center [623, 308] width 596 height 13
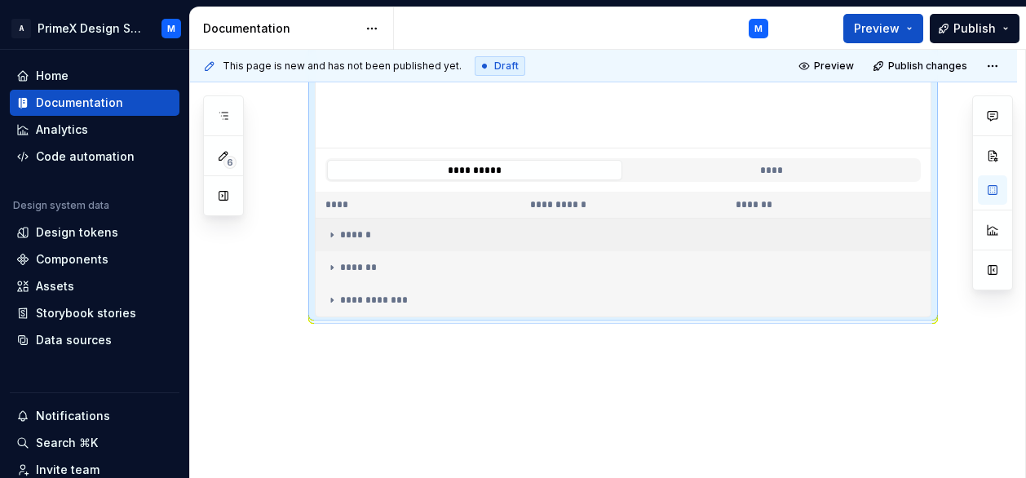
scroll to position [0, 0]
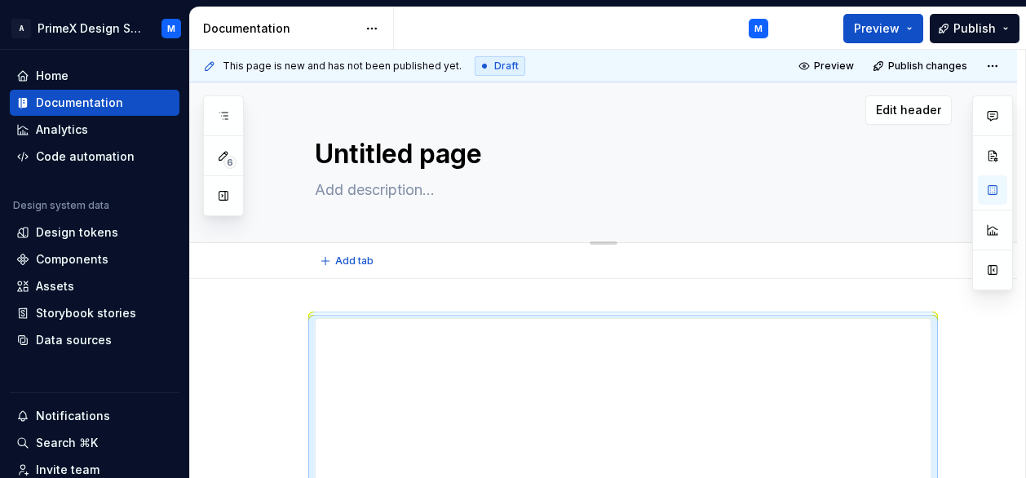
click at [441, 156] on textarea "Untitled page" at bounding box center [620, 154] width 617 height 39
type textarea "*"
type textarea "S"
type textarea "*"
type textarea "St"
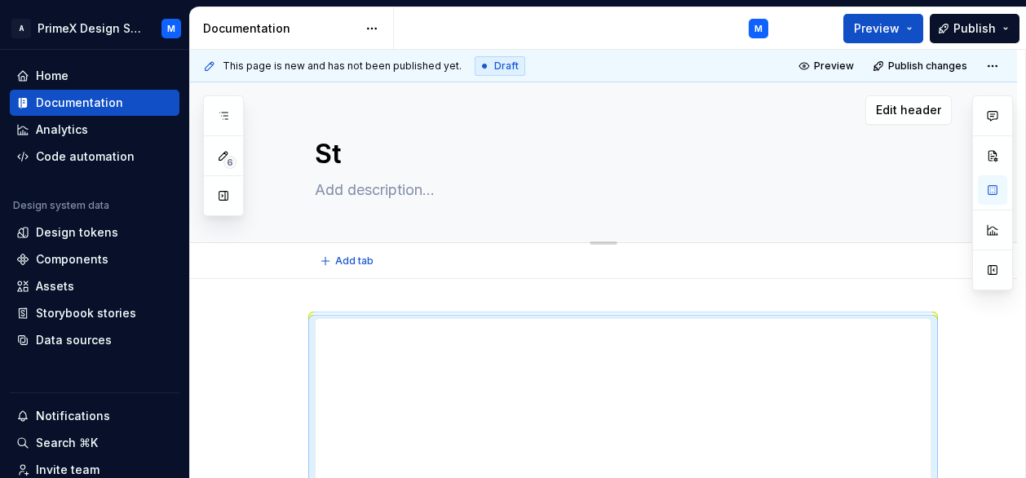
type textarea "*"
type textarea "Sto"
type textarea "*"
type textarea "Stor"
type textarea "*"
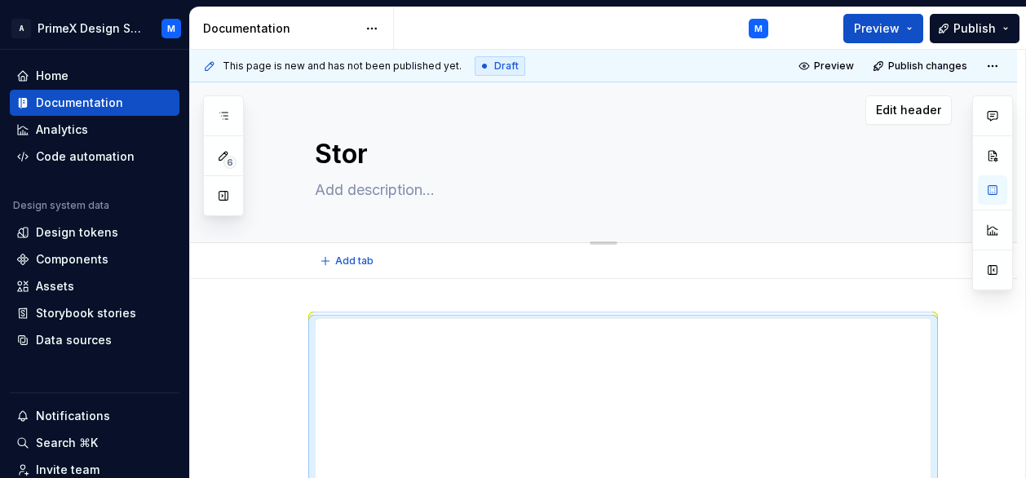
type textarea "Story"
type textarea "*"
type textarea "Storyb"
type textarea "*"
type textarea "Storybo"
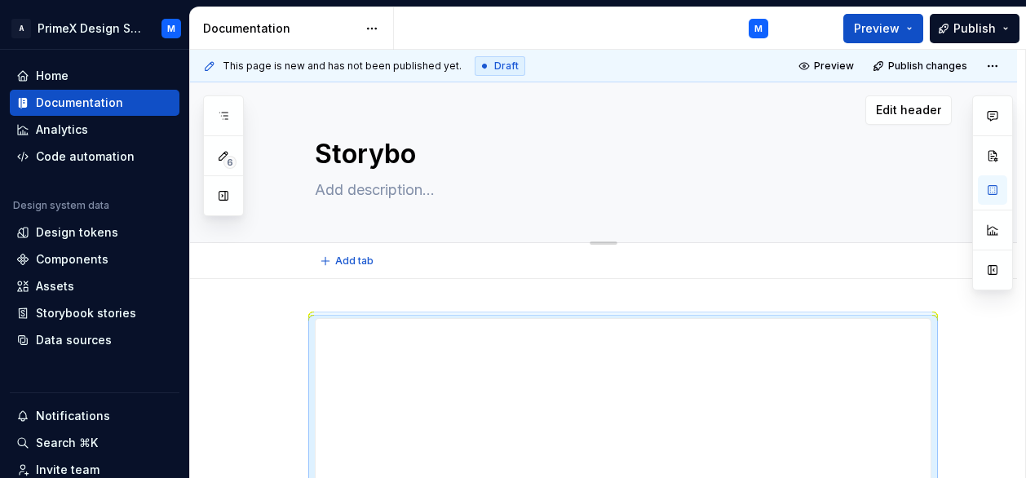
type textarea "*"
type textarea "Storyboo"
type textarea "*"
type textarea "Storybook"
type textarea "*"
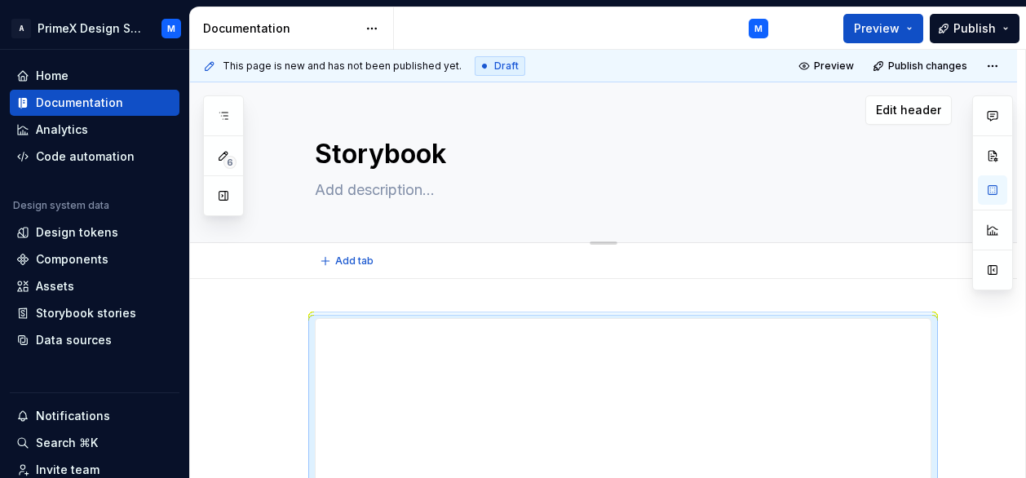
type textarea "Storybook"
type textarea "*"
type textarea "Storybook C"
type textarea "*"
type textarea "Storybook Ch"
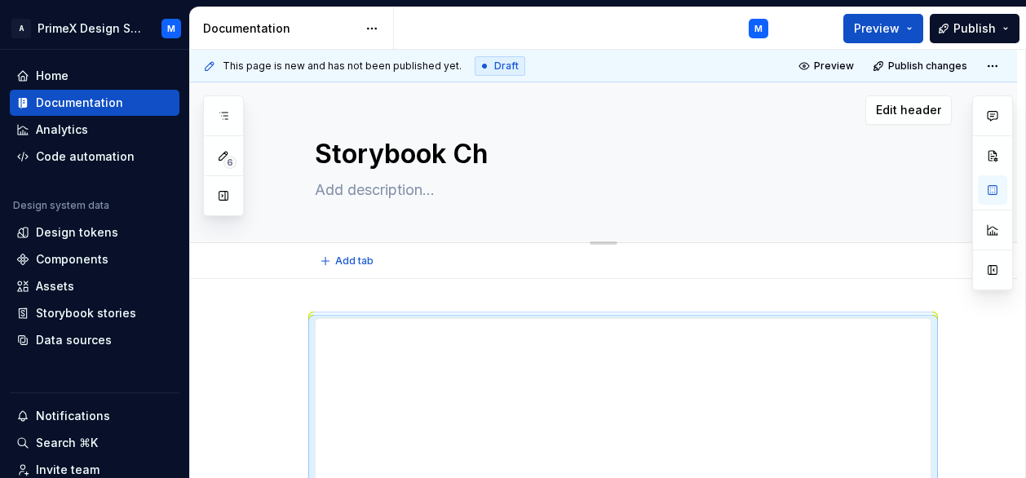
type textarea "*"
type textarea "Storybook Che"
type textarea "*"
type textarea "Storybook Chec"
type textarea "*"
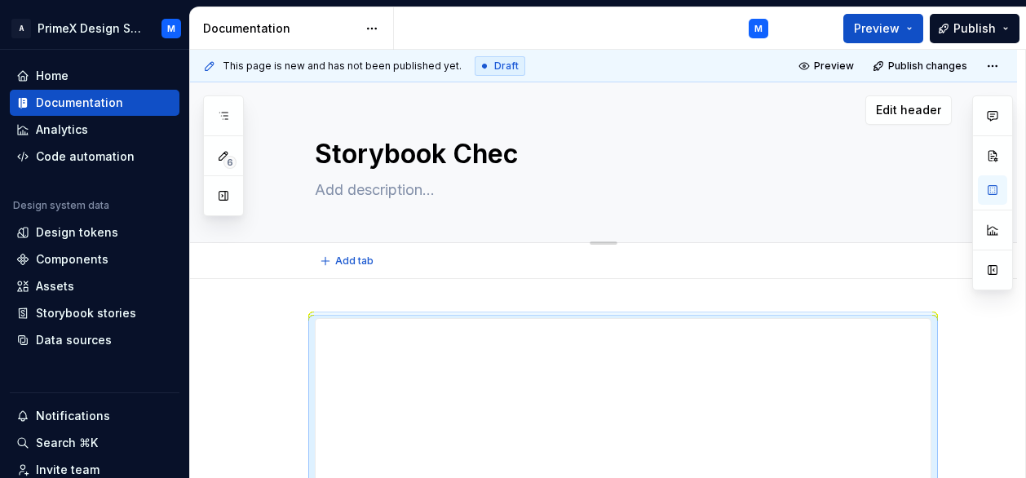
type textarea "Storybook Check"
click at [697, 164] on textarea "Storybook Check" at bounding box center [620, 154] width 617 height 39
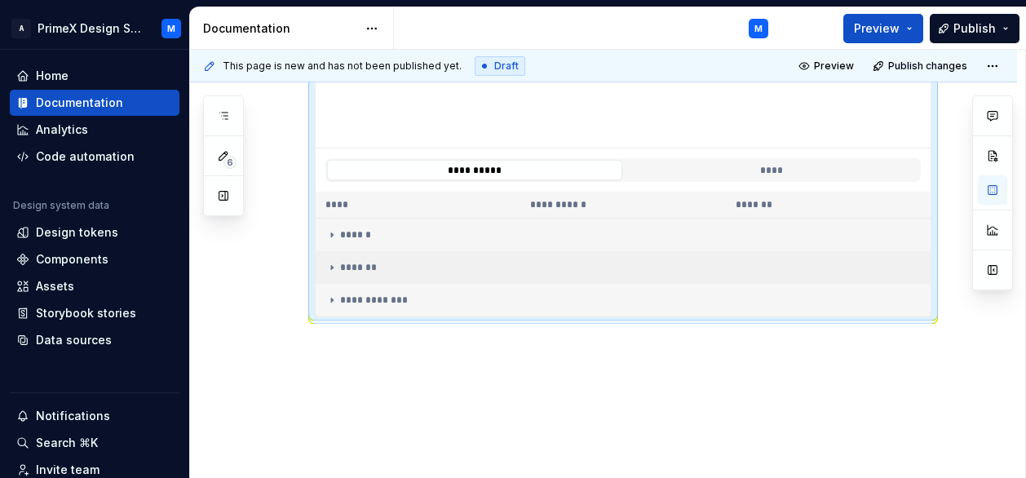
scroll to position [8, 0]
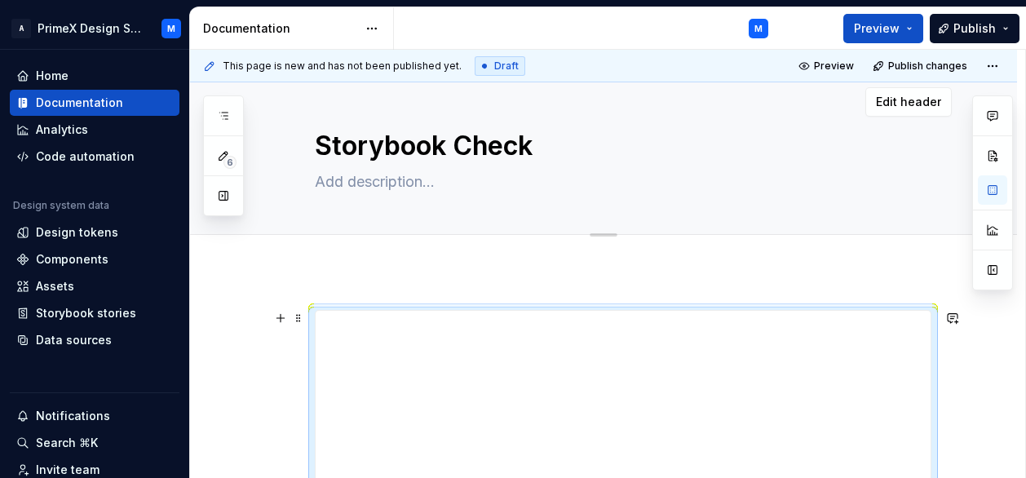
type textarea "*"
type textarea "Storybook Check"
click at [380, 188] on textarea at bounding box center [620, 182] width 617 height 26
type textarea "*"
type textarea "I"
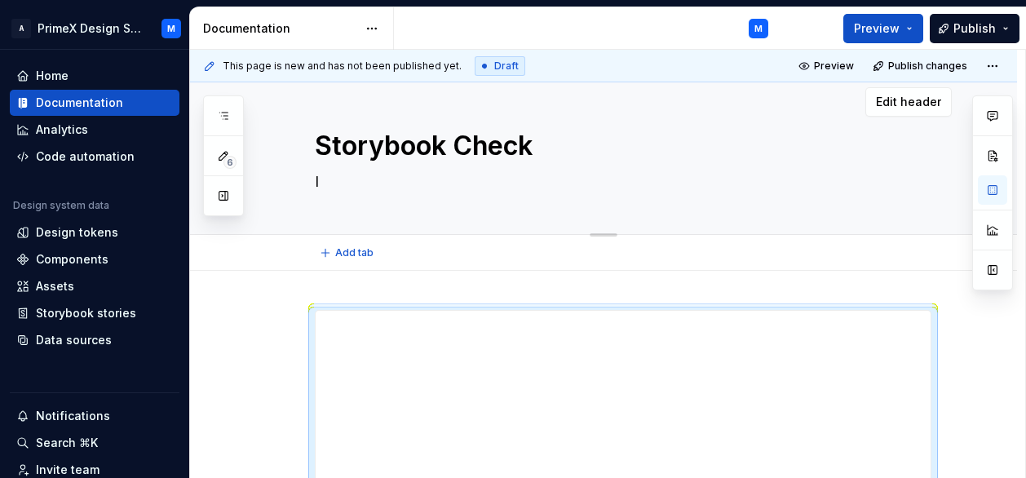
type textarea "*"
type textarea "In"
type textarea "*"
type textarea "Int"
type textarea "*"
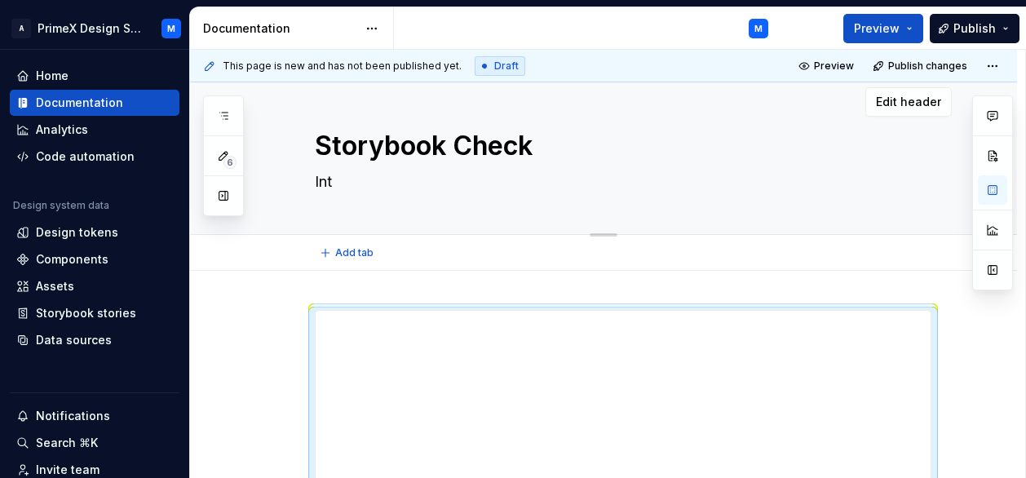
type textarea "Inte"
type textarea "*"
type textarea "Integ"
type textarea "*"
type textarea "Integr"
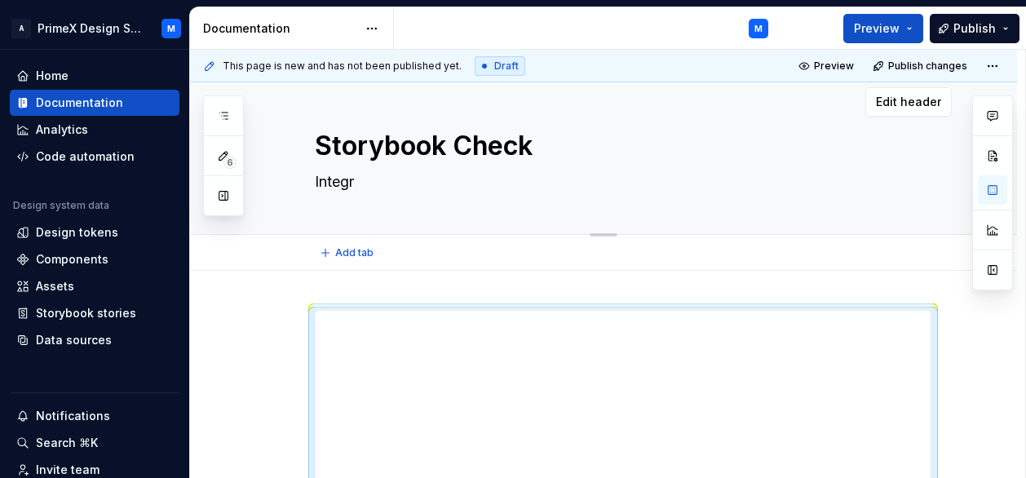
type textarea "*"
type textarea "Integra"
type textarea "*"
type textarea "Integrat"
type textarea "*"
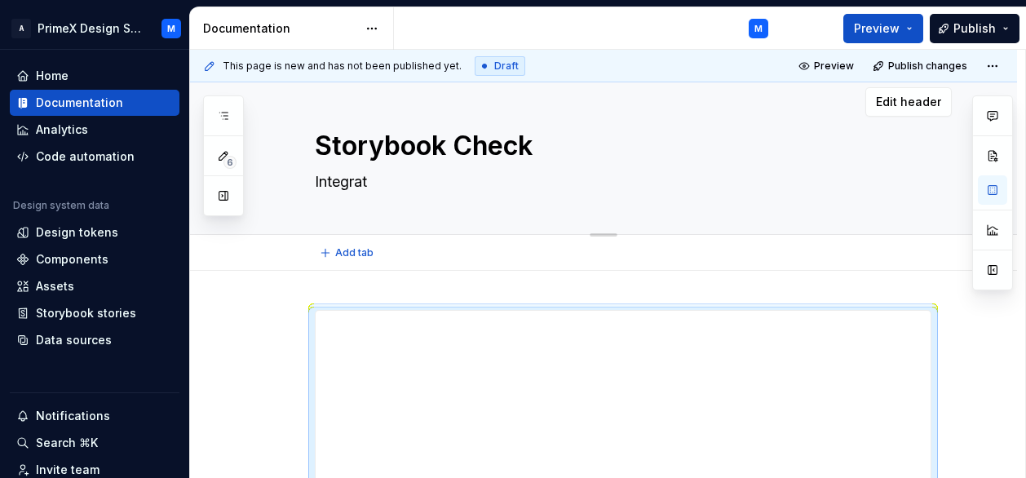
type textarea "Integrati"
type textarea "*"
type textarea "Integratin"
type textarea "*"
type textarea "Integrating"
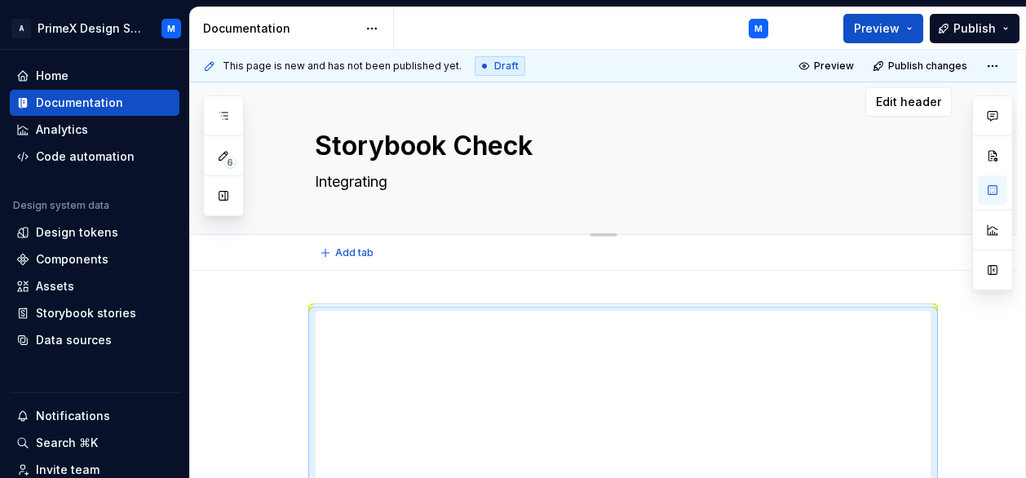
type textarea "*"
type textarea "Integrating"
type textarea "*"
type textarea "Integrating S"
type textarea "*"
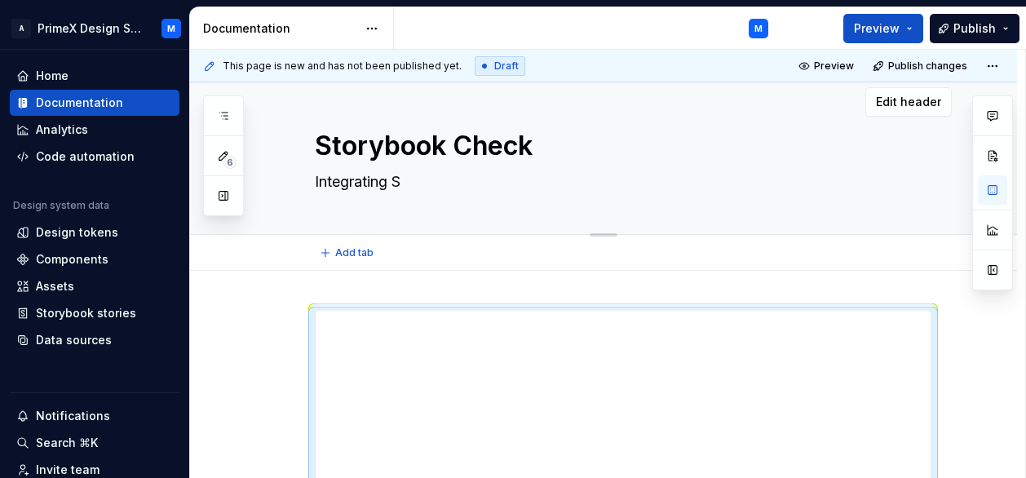
type textarea "Integrating St"
type textarea "*"
type textarea "Integrating Str"
type textarea "*"
type textarea "Integrating Stro"
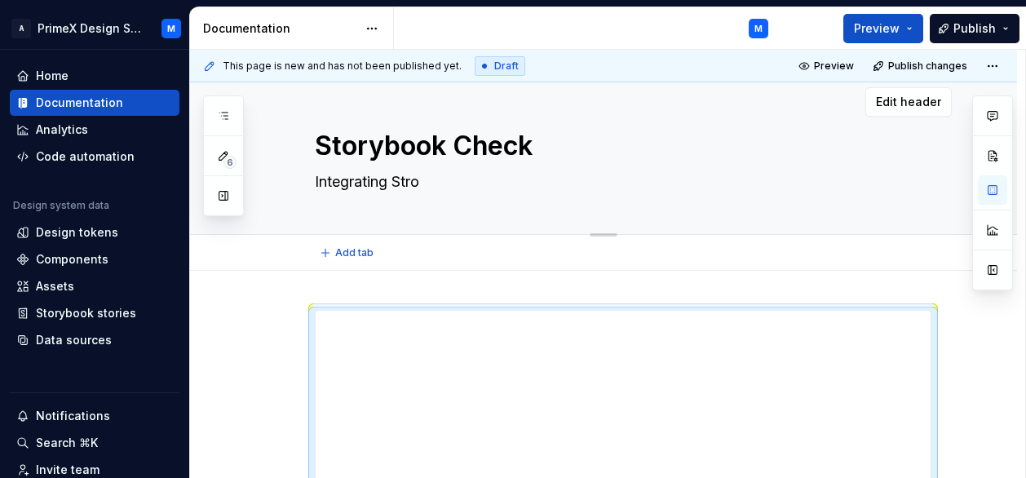
type textarea "*"
type textarea "Integrating Stroy"
type textarea "*"
type textarea "Integrating Stroyb"
type textarea "*"
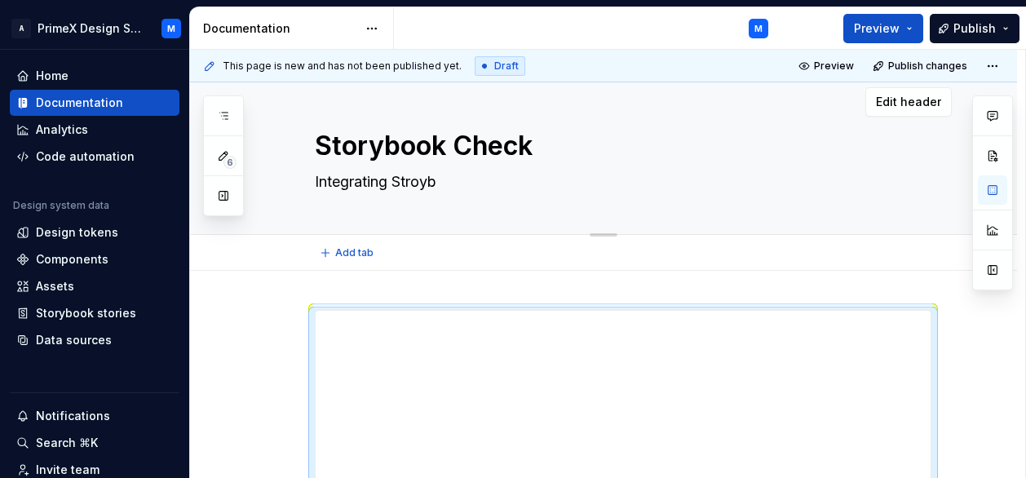
type textarea "Integrating Stroybo"
type textarea "*"
type textarea "Integrating Stroyboo"
type textarea "*"
type textarea "Integrating Stroybook"
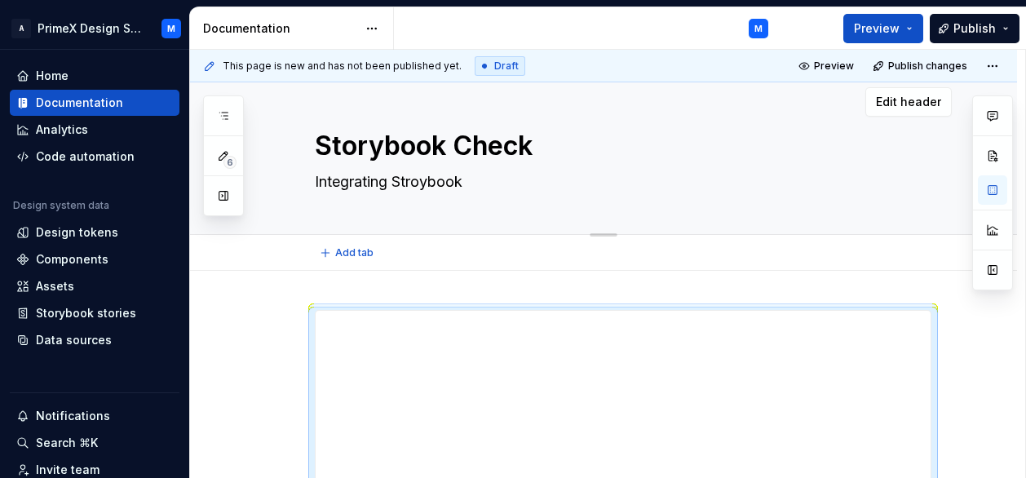
type textarea "*"
type textarea "Integrating Stroybook"
type textarea "*"
type textarea "Integrating Stroybook t"
type textarea "*"
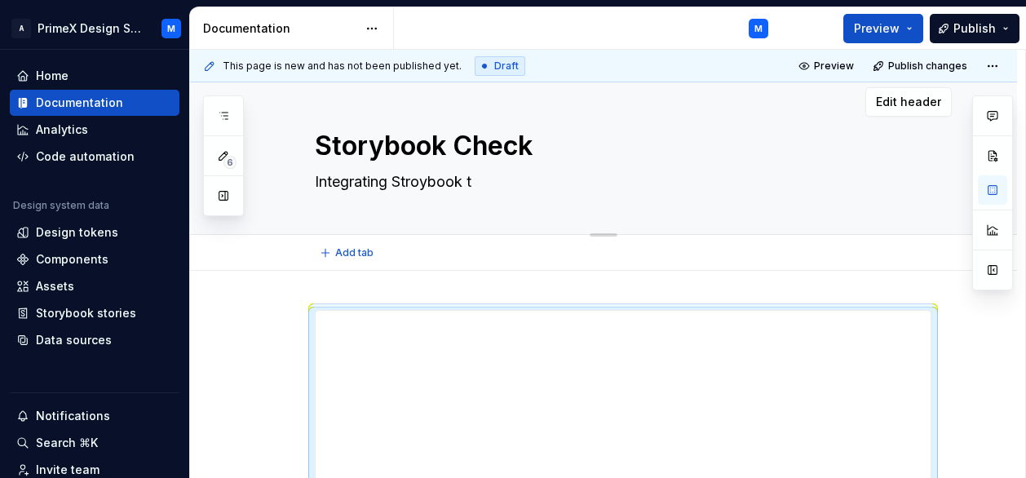
type textarea "Integrating Stroybook to"
type textarea "*"
type textarea "Integrating Stroybook to"
type textarea "*"
type textarea "Integrating Stroybook to su"
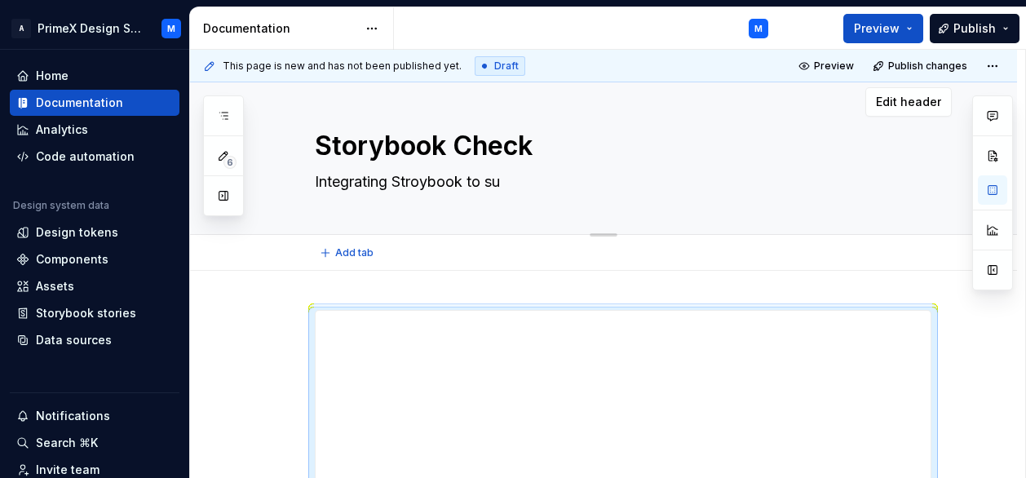
type textarea "*"
type textarea "Integrating Stroybook to sup"
type textarea "*"
type textarea "Integrating Stroybook to supe"
type textarea "*"
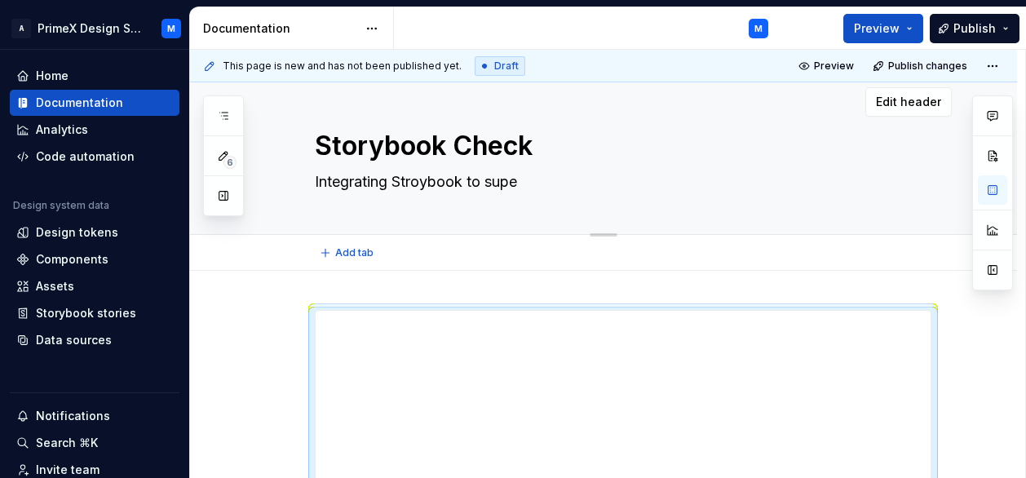
type textarea "Integrating Stroybook to super"
type textarea "*"
type textarea "Integrating Stroybook to supern"
type textarea "*"
type textarea "Integrating Stroybook to superno"
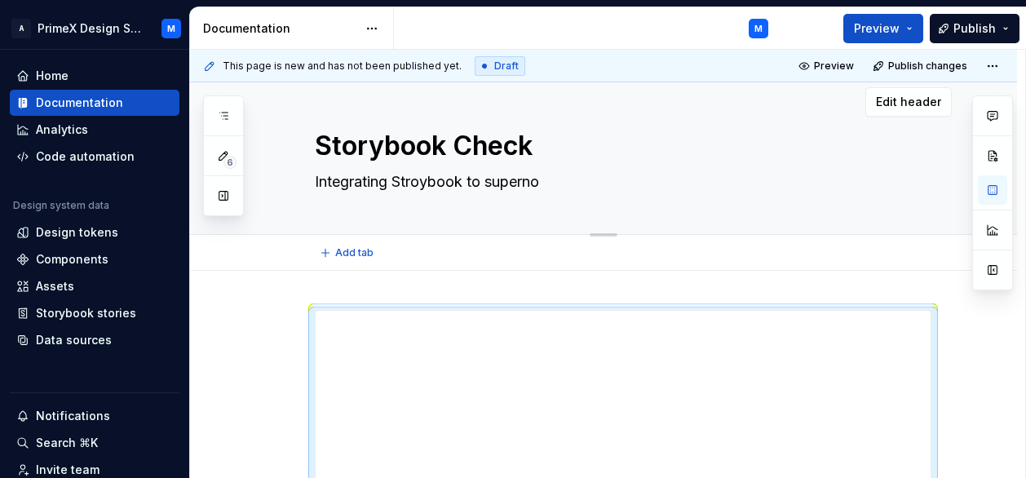
type textarea "*"
type textarea "Integrating Stroybook to supernov"
type textarea "*"
type textarea "Integrating Stroybook to supernova"
type textarea "*"
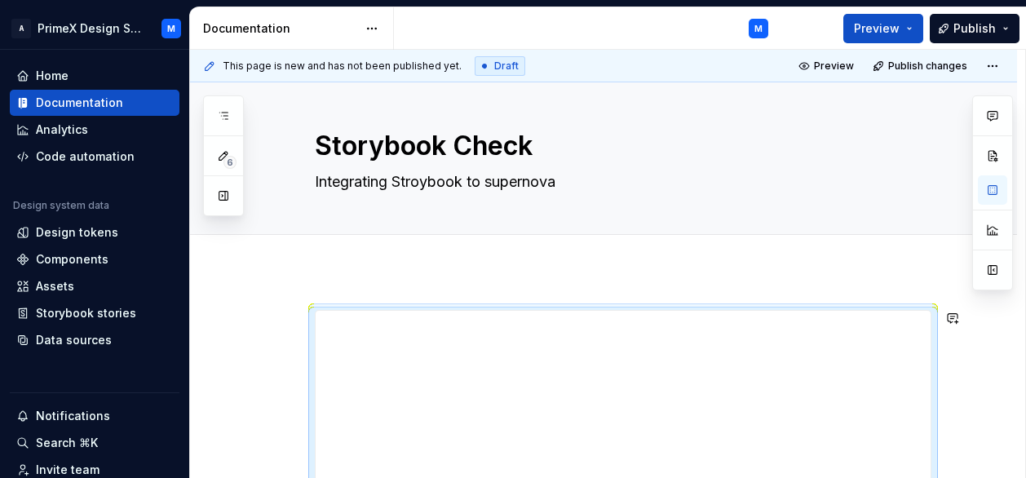
type textarea "Integrating Stroybook to supernova"
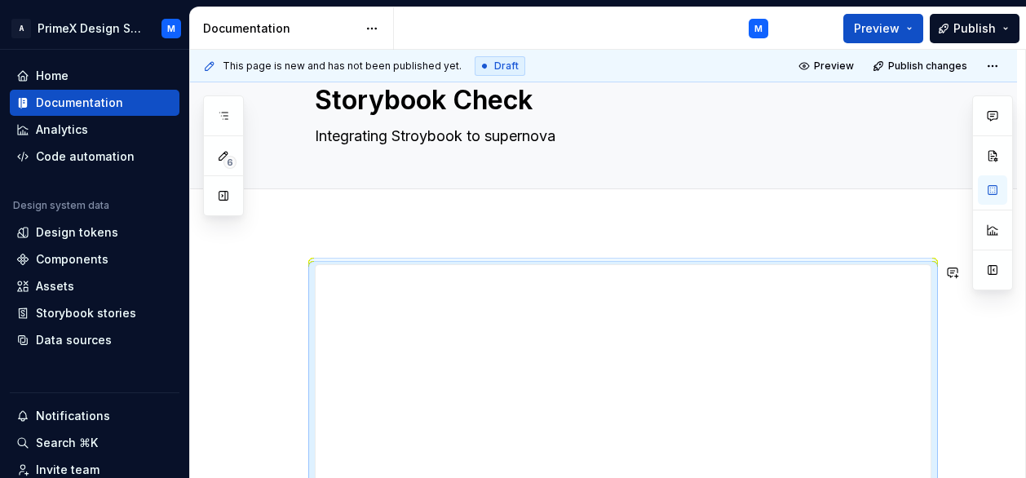
scroll to position [0, 0]
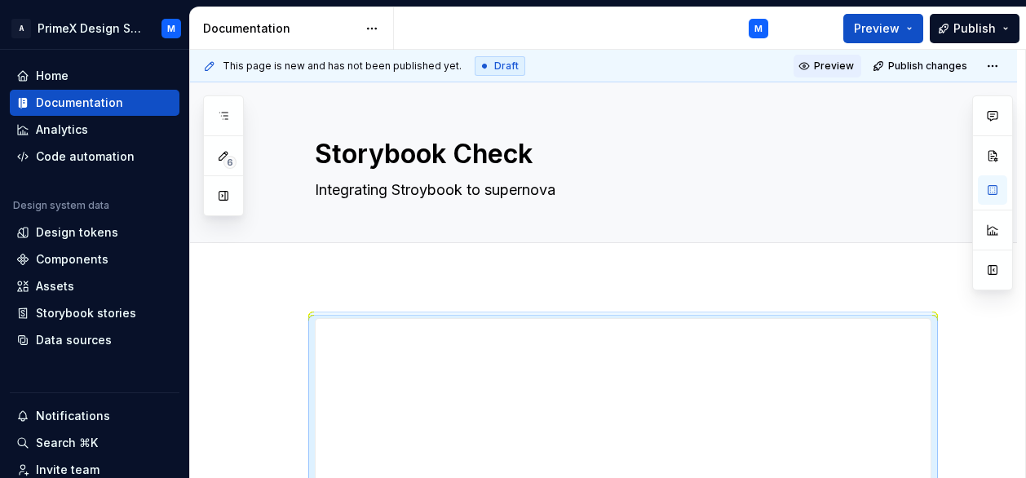
click at [850, 56] on button "Preview" at bounding box center [828, 66] width 68 height 23
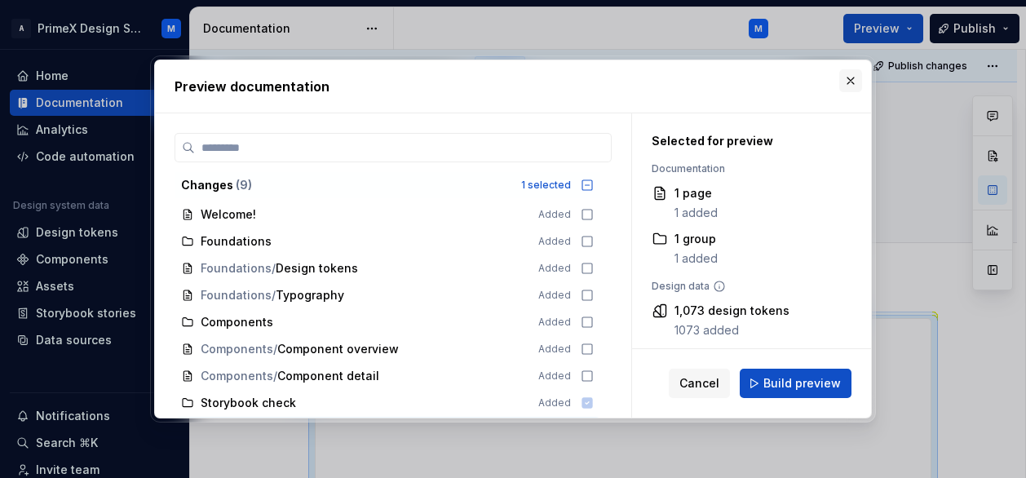
click at [850, 85] on button "button" at bounding box center [850, 80] width 23 height 23
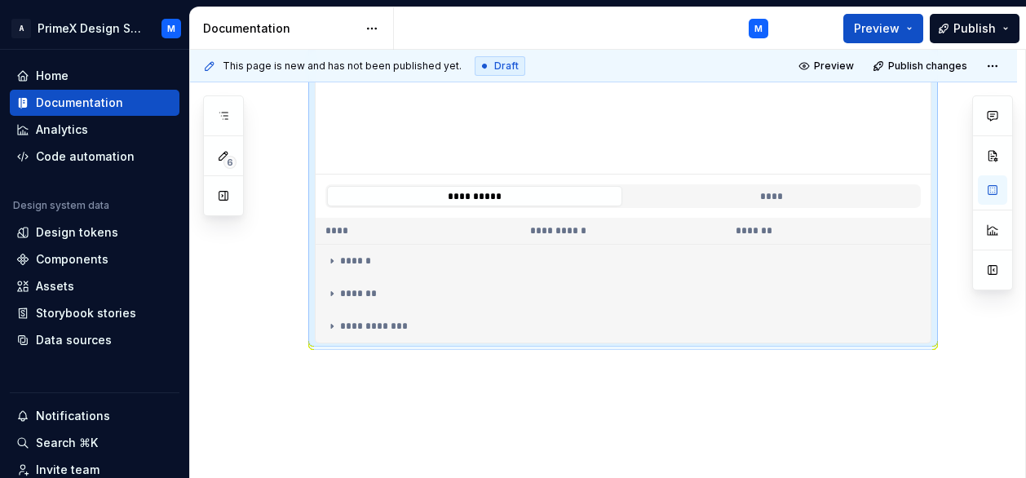
scroll to position [498, 0]
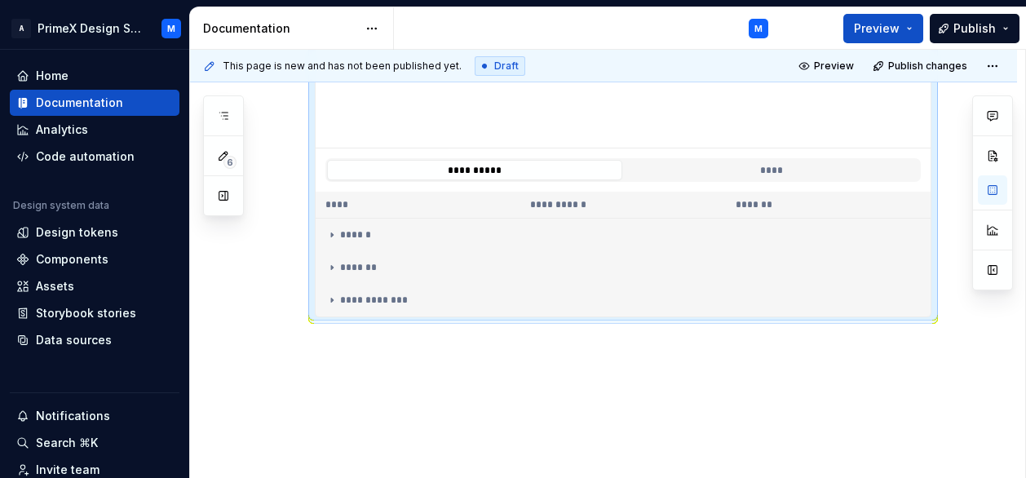
click at [704, 383] on div "**********" at bounding box center [603, 130] width 827 height 699
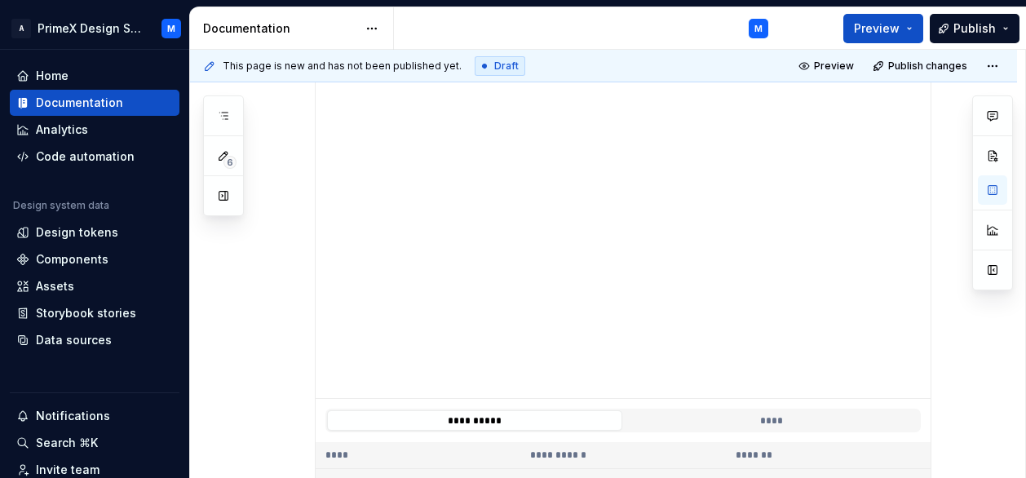
scroll to position [0, 0]
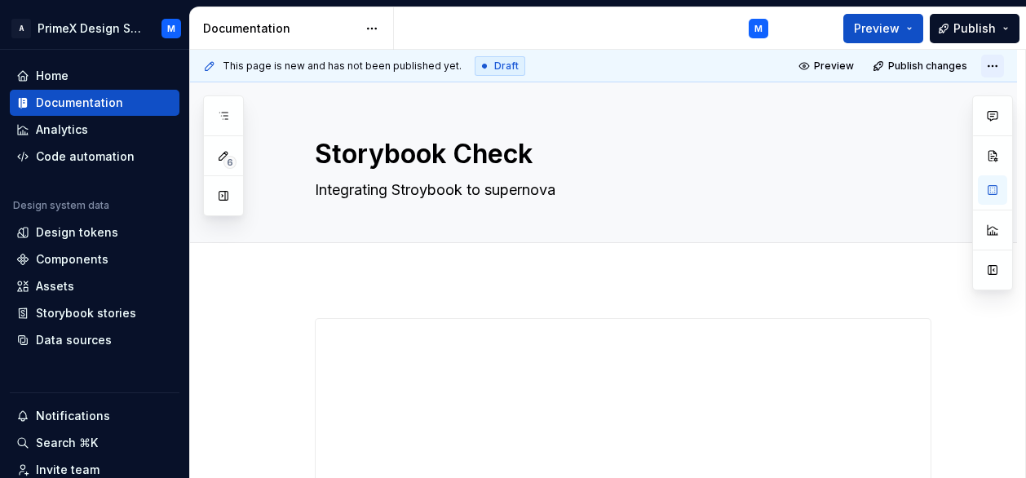
click at [998, 69] on html "A PrimeX Design System M Home Documentation Analytics Code automation Design sy…" at bounding box center [513, 239] width 1026 height 478
click at [881, 263] on html "A PrimeX Design System M Home Documentation Analytics Code automation Design sy…" at bounding box center [513, 239] width 1026 height 478
click at [225, 110] on icon "button" at bounding box center [223, 115] width 13 height 13
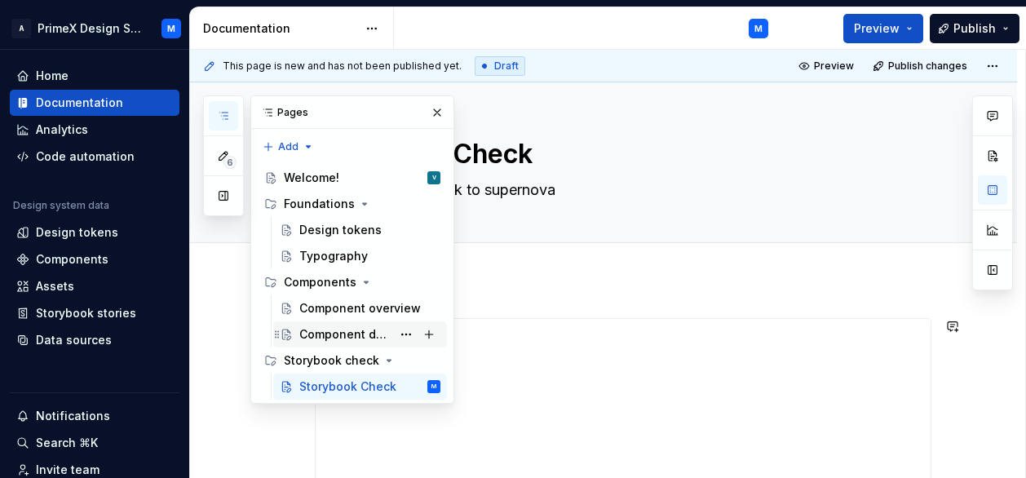
click at [320, 323] on div "Component detail" at bounding box center [369, 334] width 141 height 23
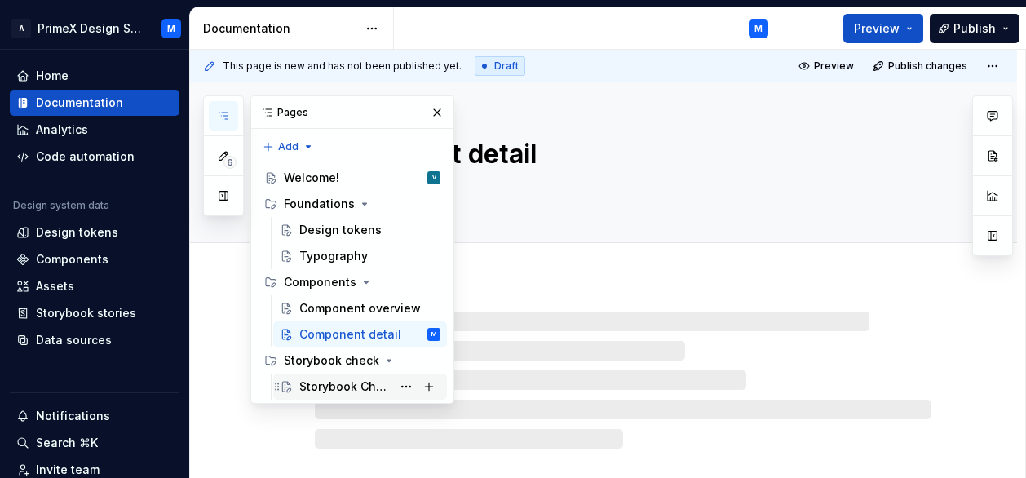
click at [335, 385] on div "Storybook Check" at bounding box center [345, 386] width 92 height 16
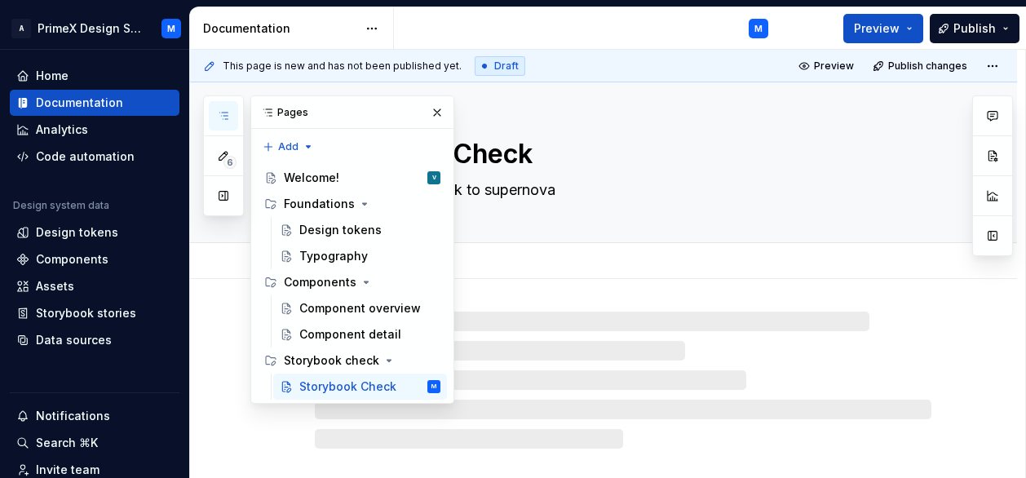
click at [622, 126] on div "Storybook Check Integrating Stroybook to supernova" at bounding box center [623, 162] width 617 height 160
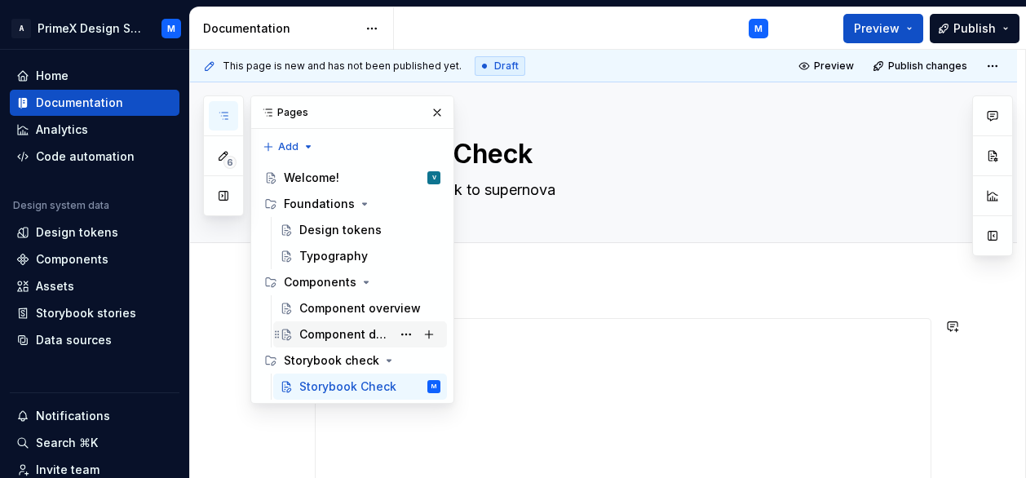
click at [321, 337] on div "Component detail" at bounding box center [345, 334] width 92 height 16
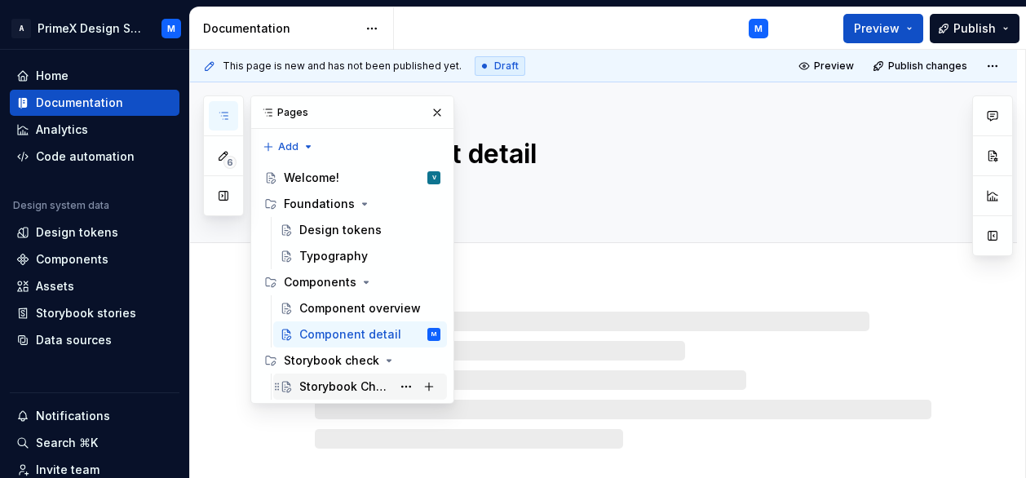
click at [338, 386] on div "Storybook Check" at bounding box center [345, 386] width 92 height 16
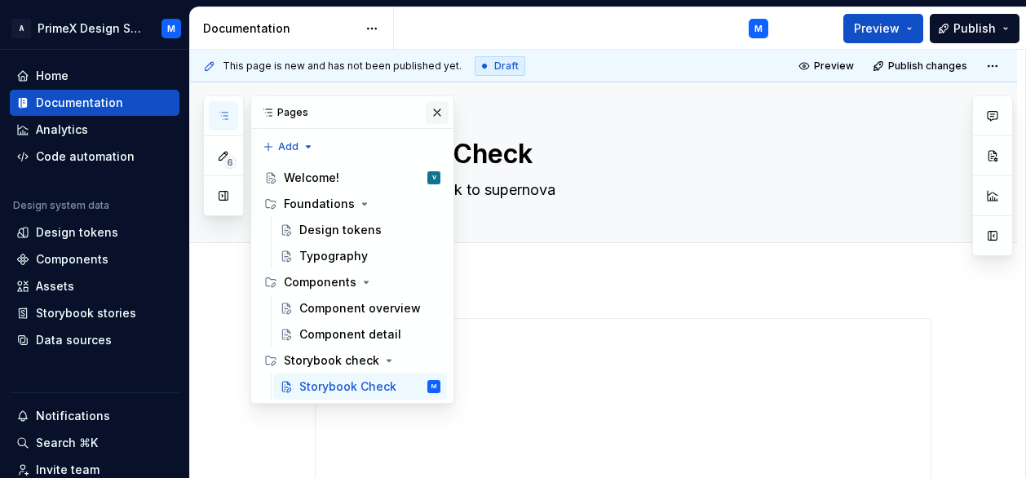
click at [438, 113] on button "button" at bounding box center [437, 112] width 23 height 23
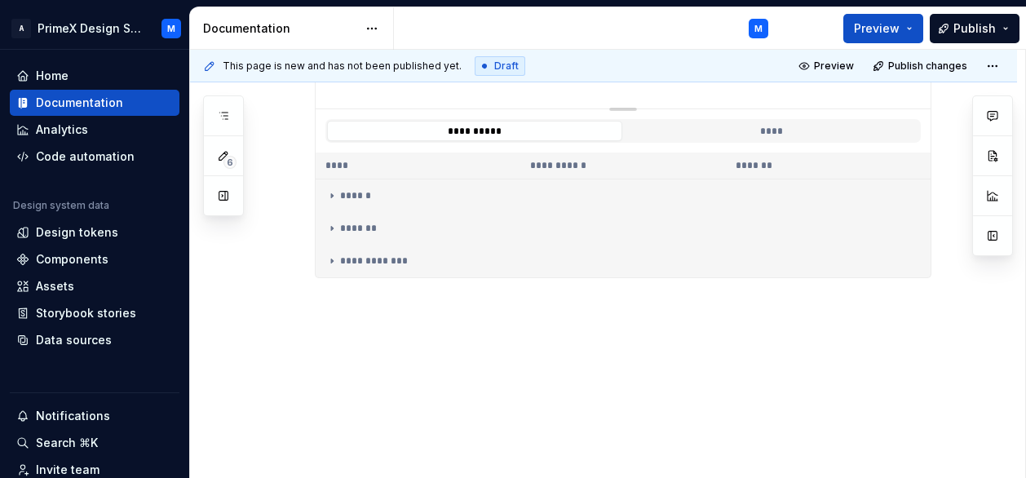
scroll to position [47, 0]
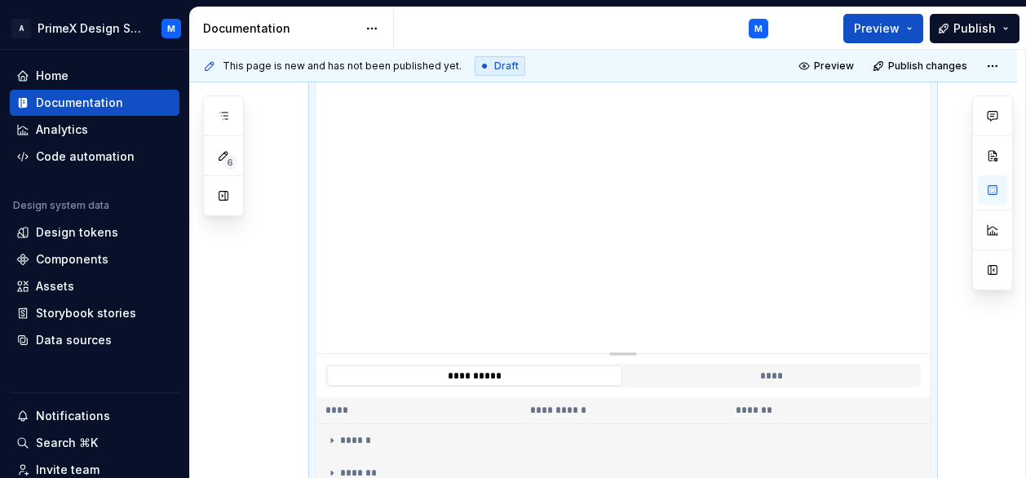
type textarea "*"
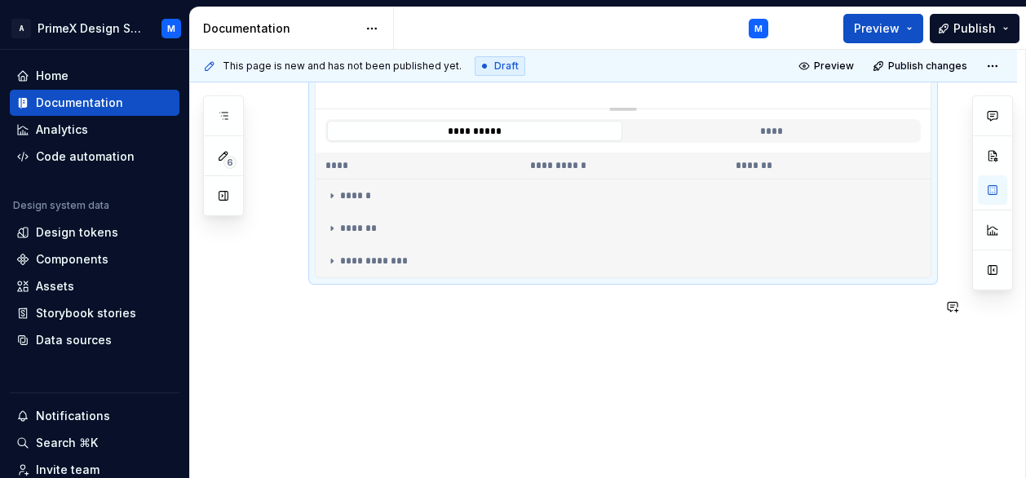
click at [371, 352] on div "**********" at bounding box center [603, 111] width 827 height 738
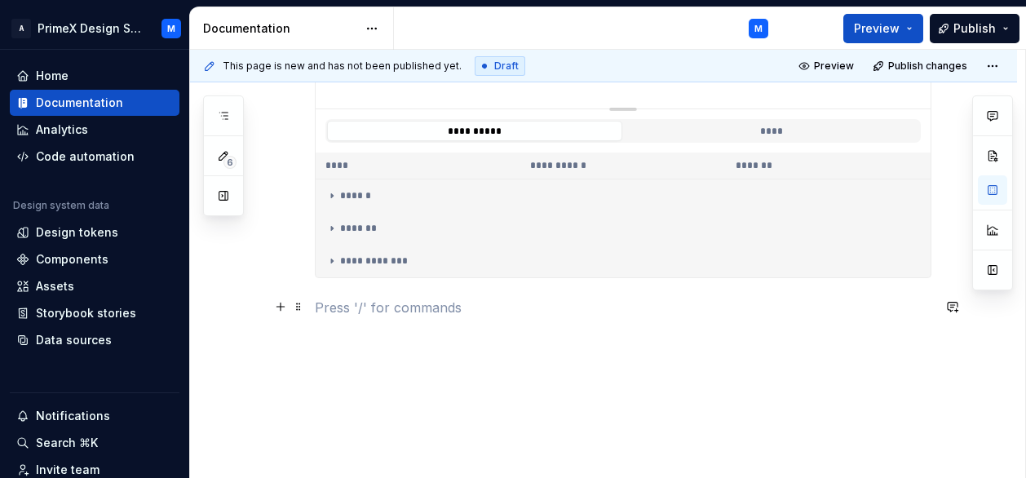
click at [354, 314] on p at bounding box center [623, 308] width 617 height 20
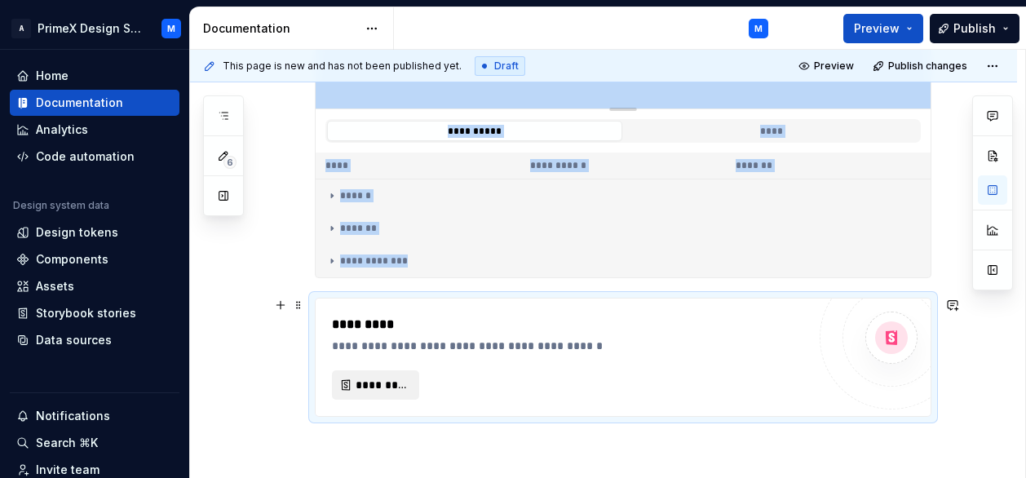
click at [357, 386] on span "*********" at bounding box center [382, 385] width 53 height 16
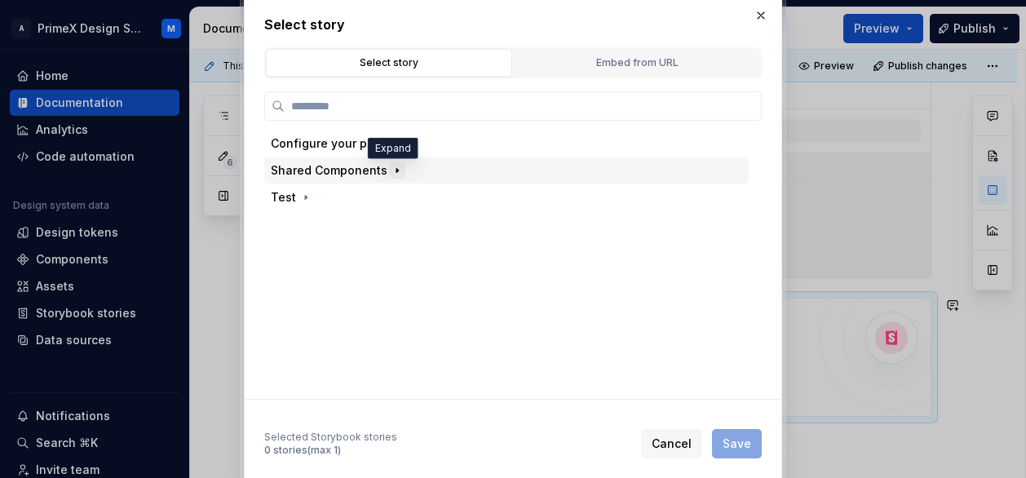
click at [396, 172] on icon "button" at bounding box center [397, 170] width 13 height 13
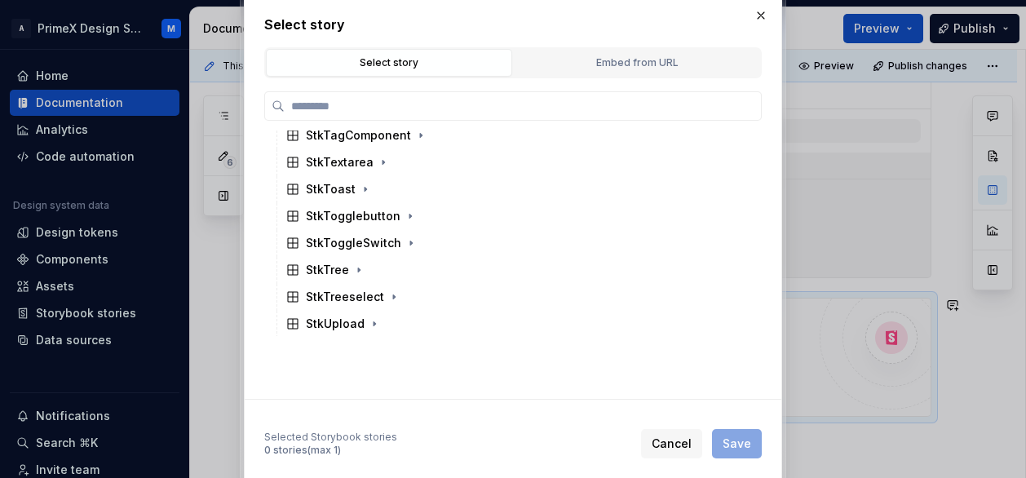
scroll to position [871, 0]
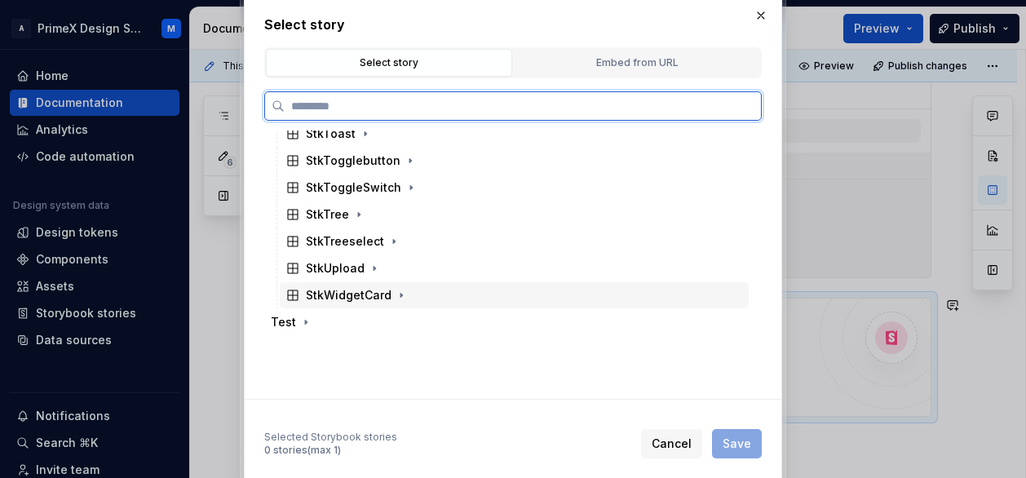
click at [352, 294] on div "StkWidgetCard" at bounding box center [349, 295] width 86 height 16
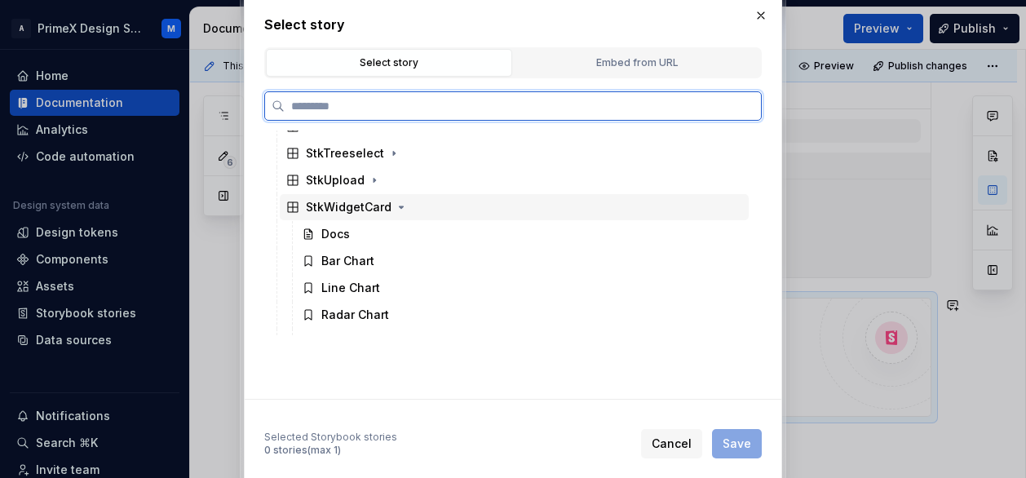
scroll to position [1002, 0]
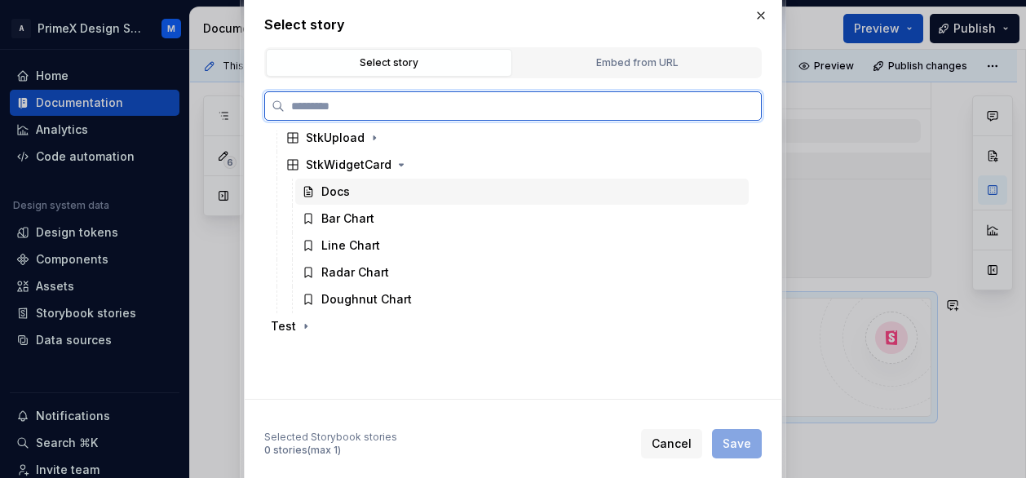
click at [388, 188] on div "Docs" at bounding box center [522, 192] width 454 height 26
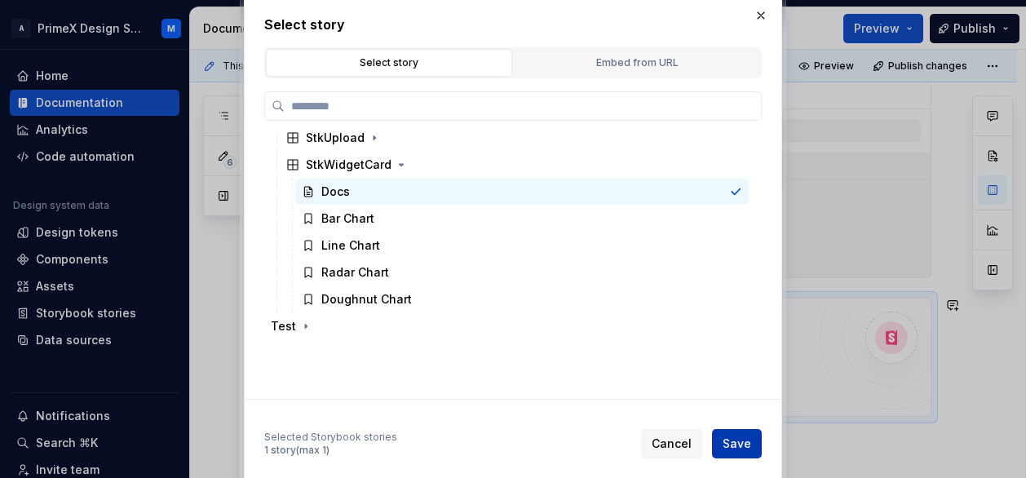
click at [737, 440] on span "Save" at bounding box center [737, 444] width 29 height 16
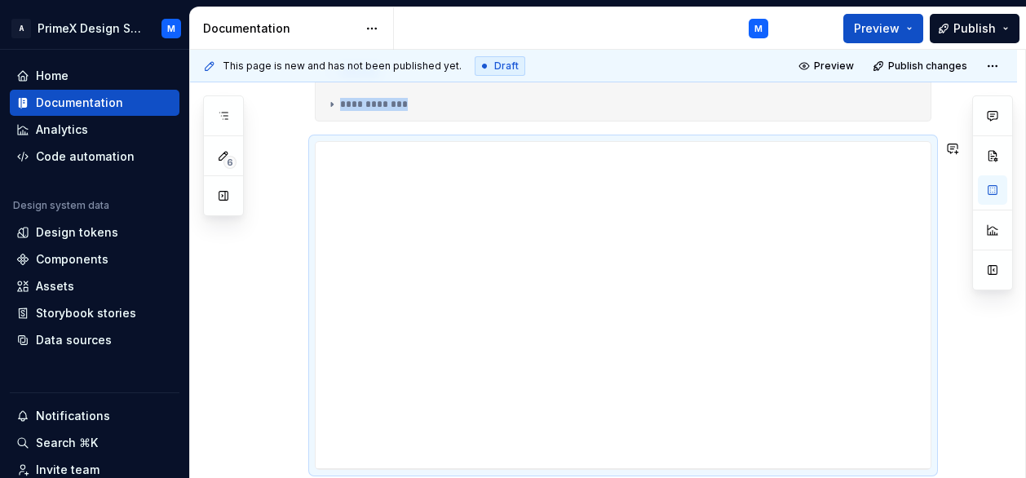
scroll to position [682, 0]
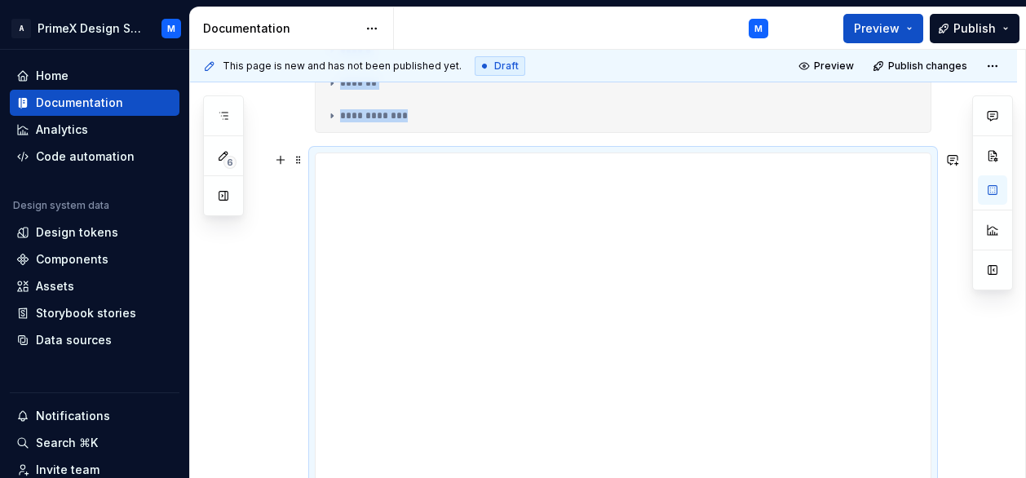
click at [964, 342] on div "**********" at bounding box center [603, 120] width 827 height 1047
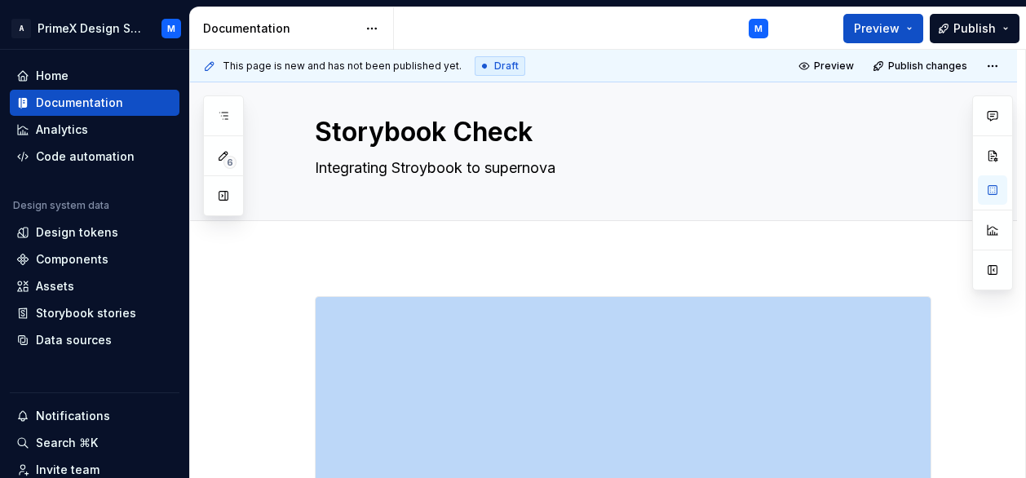
scroll to position [0, 0]
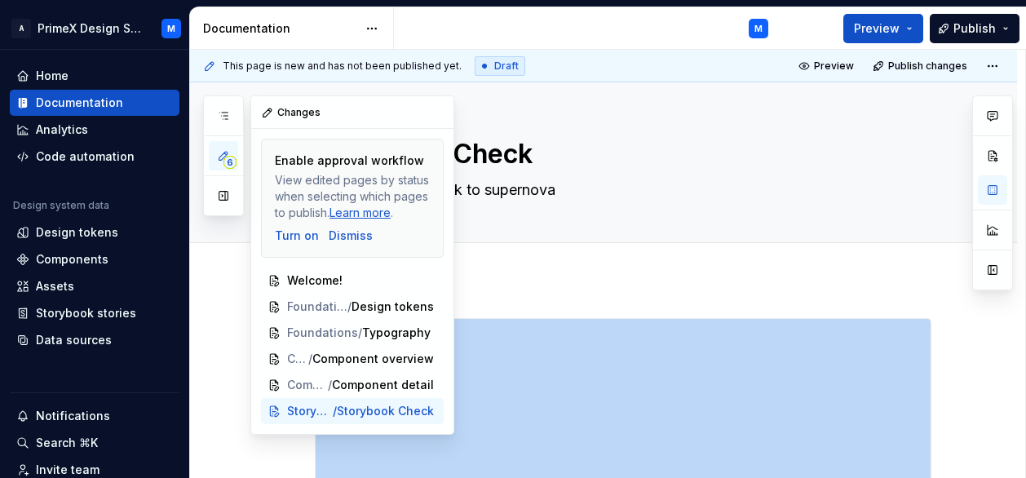
click at [214, 161] on button "6" at bounding box center [223, 155] width 29 height 29
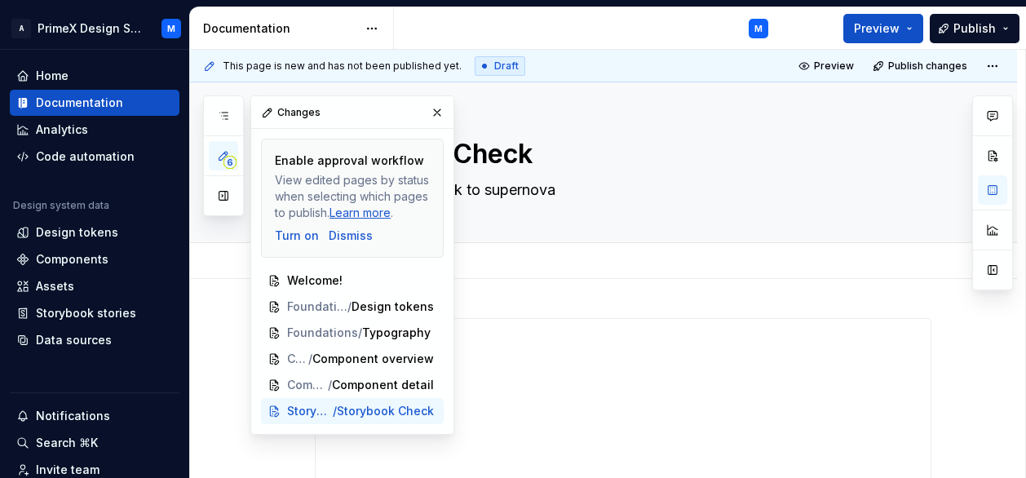
click at [728, 259] on div "Add tab" at bounding box center [623, 261] width 617 height 23
click at [437, 105] on button "button" at bounding box center [437, 112] width 23 height 23
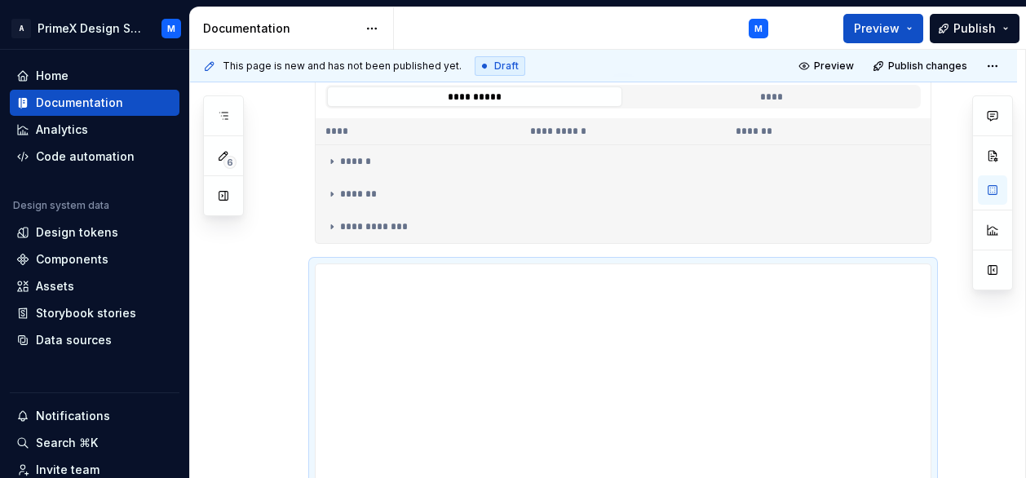
scroll to position [845, 0]
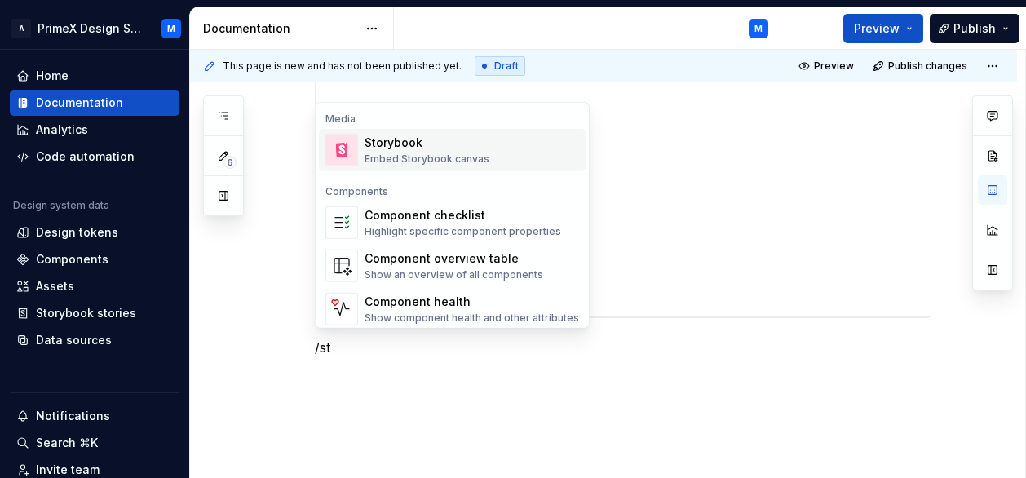
click at [444, 157] on div "Embed Storybook canvas" at bounding box center [427, 159] width 125 height 13
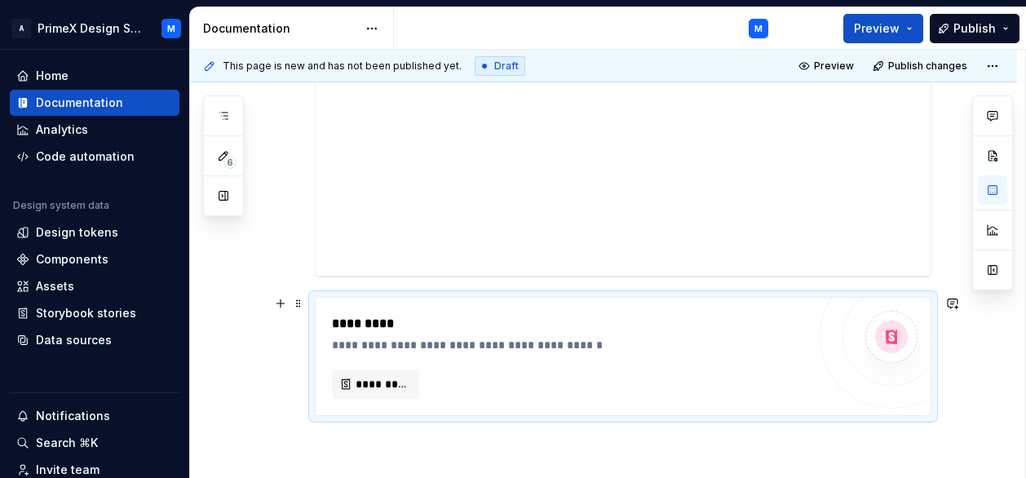
scroll to position [984, 0]
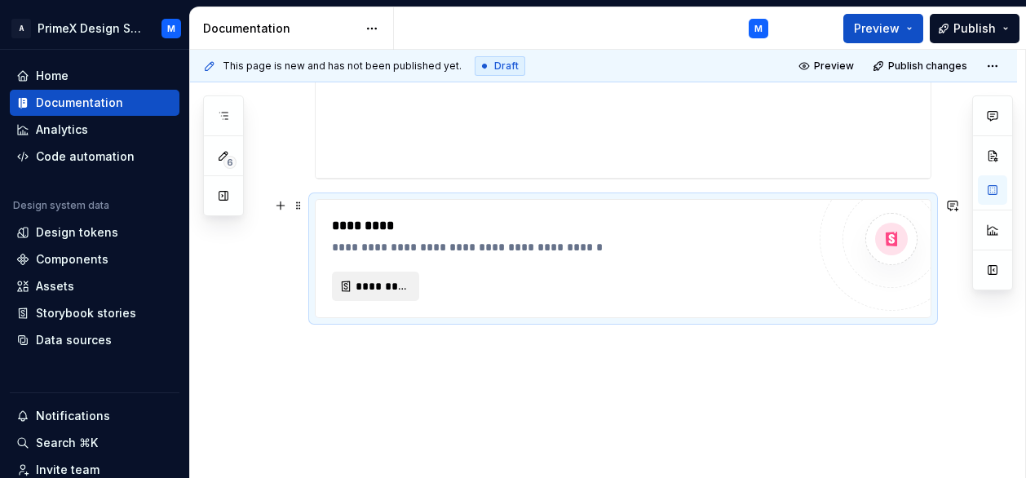
click at [403, 273] on button "*********" at bounding box center [375, 286] width 87 height 29
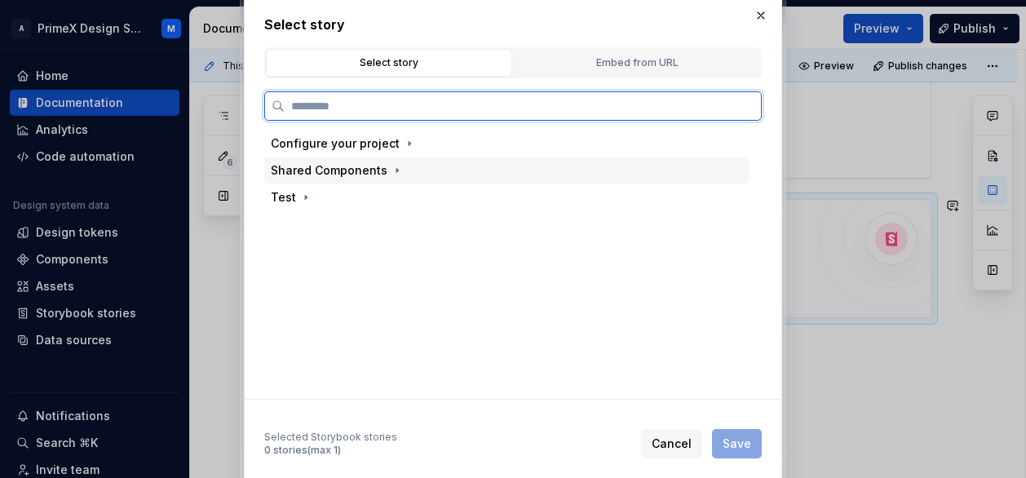
click at [374, 169] on div "Shared Components" at bounding box center [329, 170] width 117 height 16
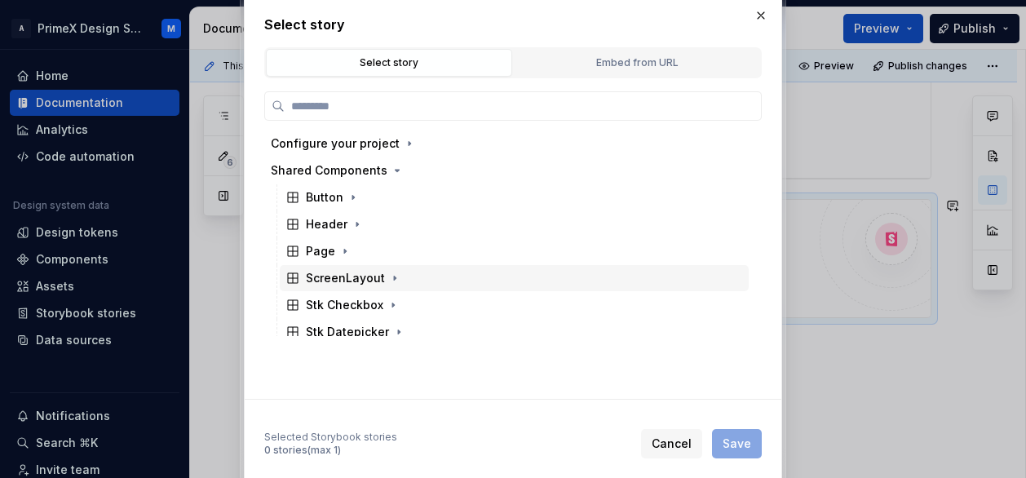
scroll to position [245, 0]
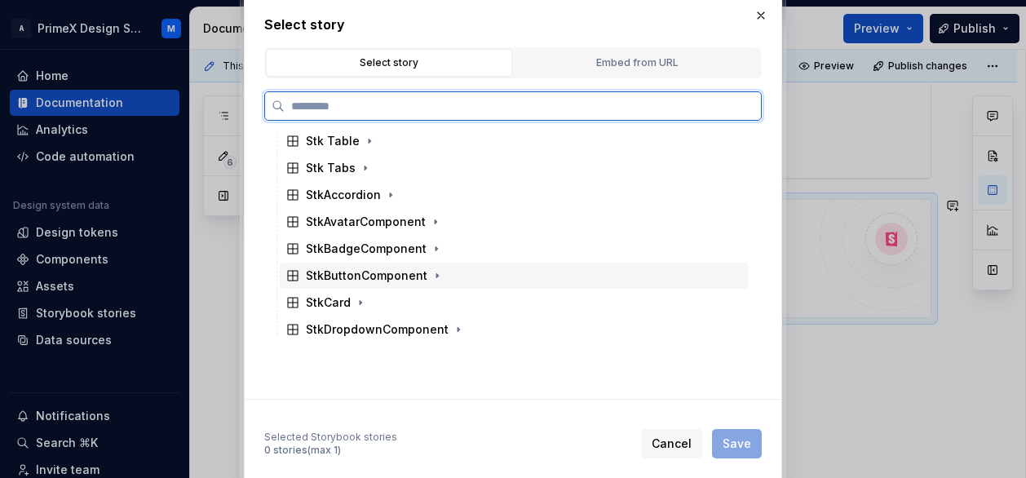
click at [359, 282] on div "StkButtonComponent" at bounding box center [367, 276] width 122 height 16
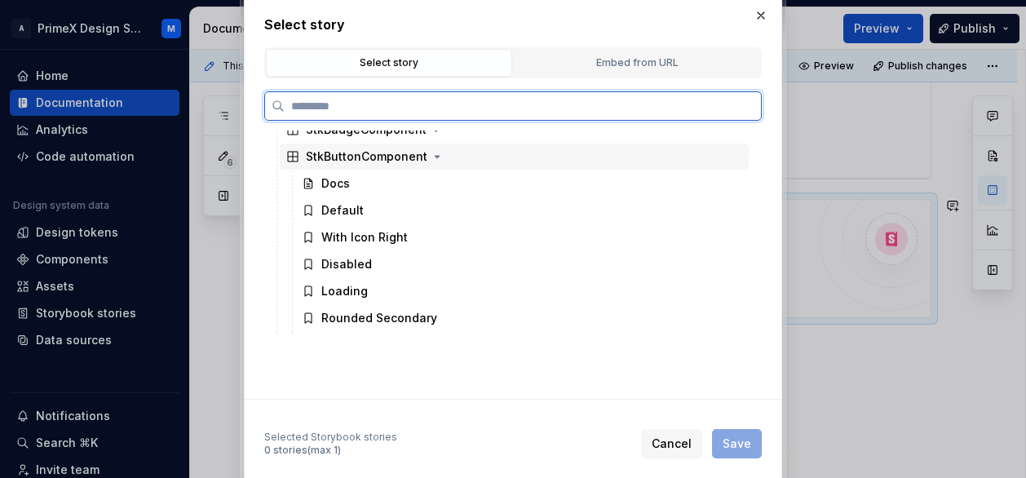
scroll to position [408, 0]
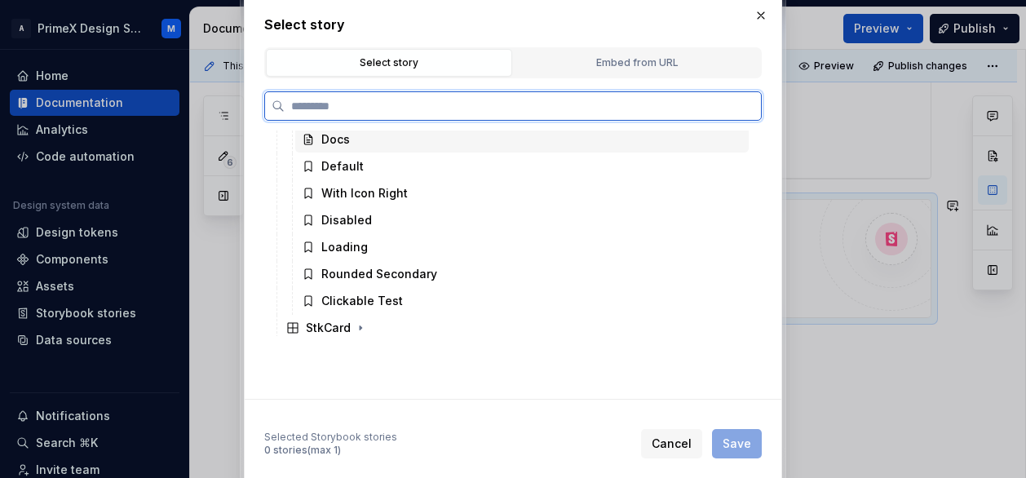
click at [377, 139] on div "Docs" at bounding box center [522, 139] width 454 height 26
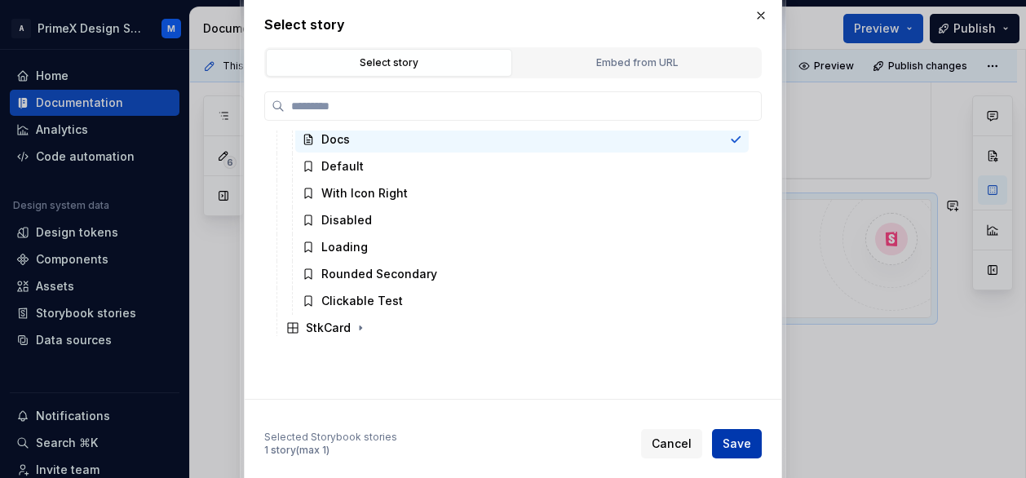
click at [746, 446] on span "Save" at bounding box center [737, 444] width 29 height 16
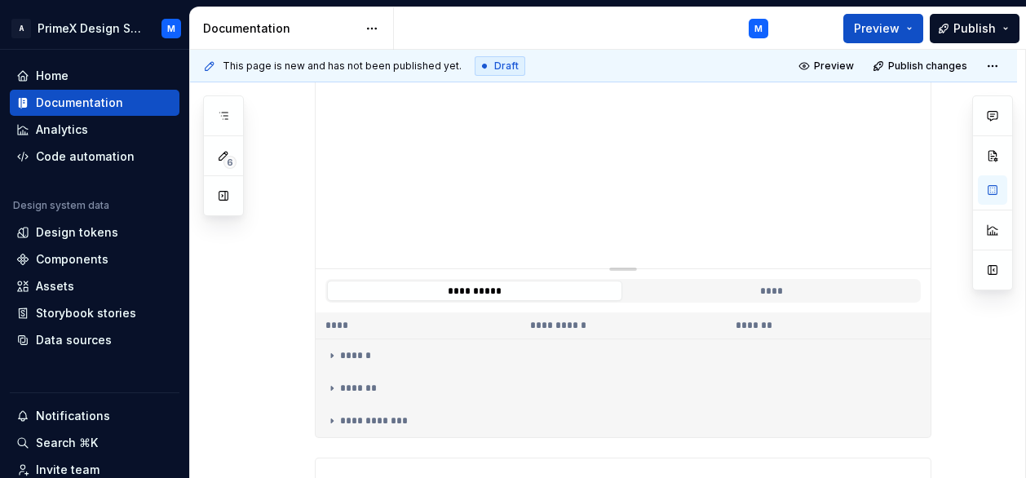
scroll to position [0, 0]
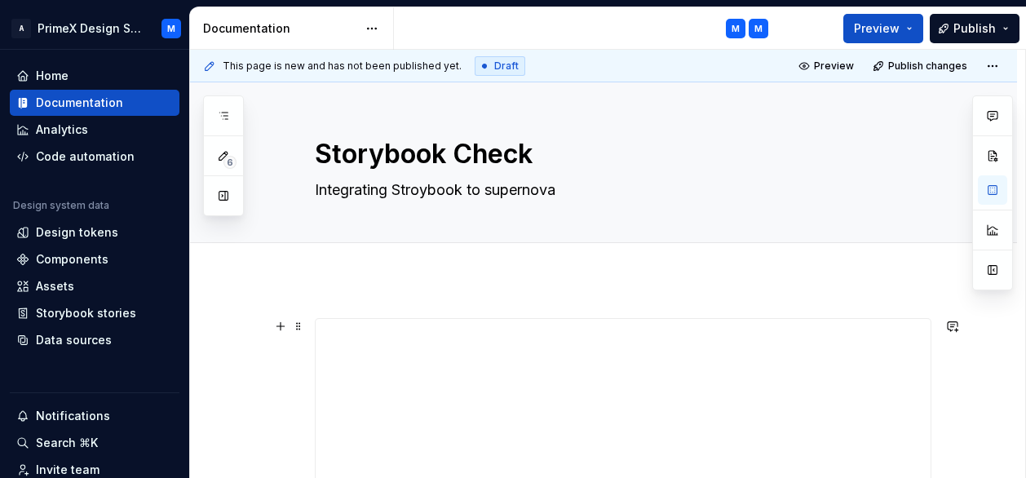
type textarea "*"
